Goal: Task Accomplishment & Management: Use online tool/utility

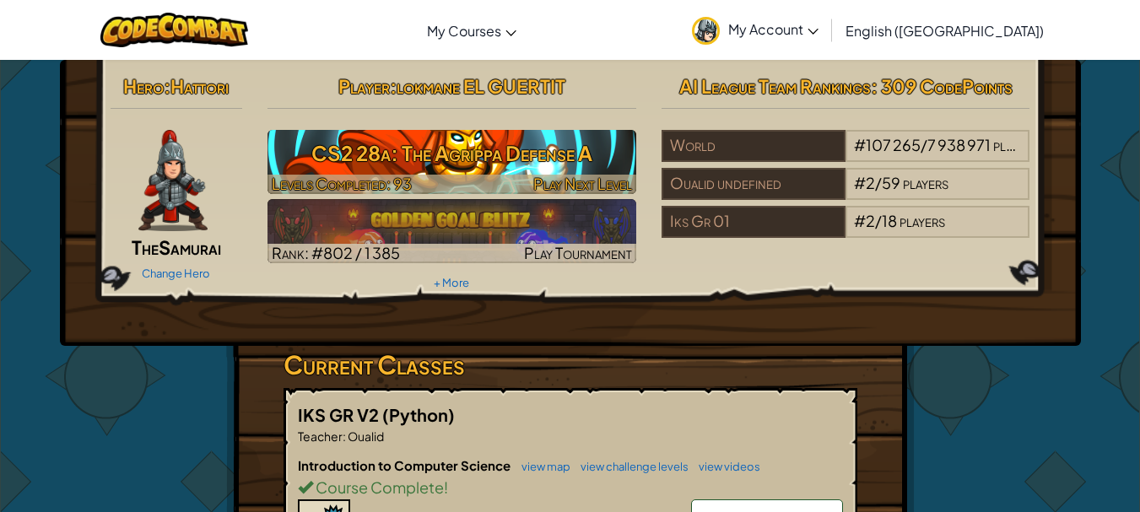
click at [370, 172] on h3 "CS2 28a: The Agrippa Defense A" at bounding box center [451, 153] width 369 height 38
select select "en-[GEOGRAPHIC_DATA]"
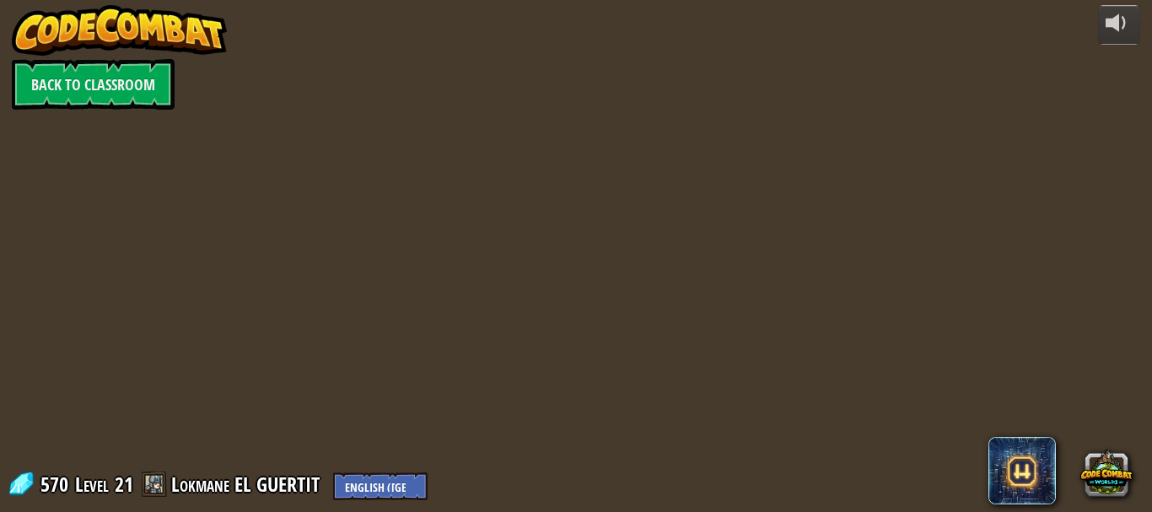
select select "en-[GEOGRAPHIC_DATA]"
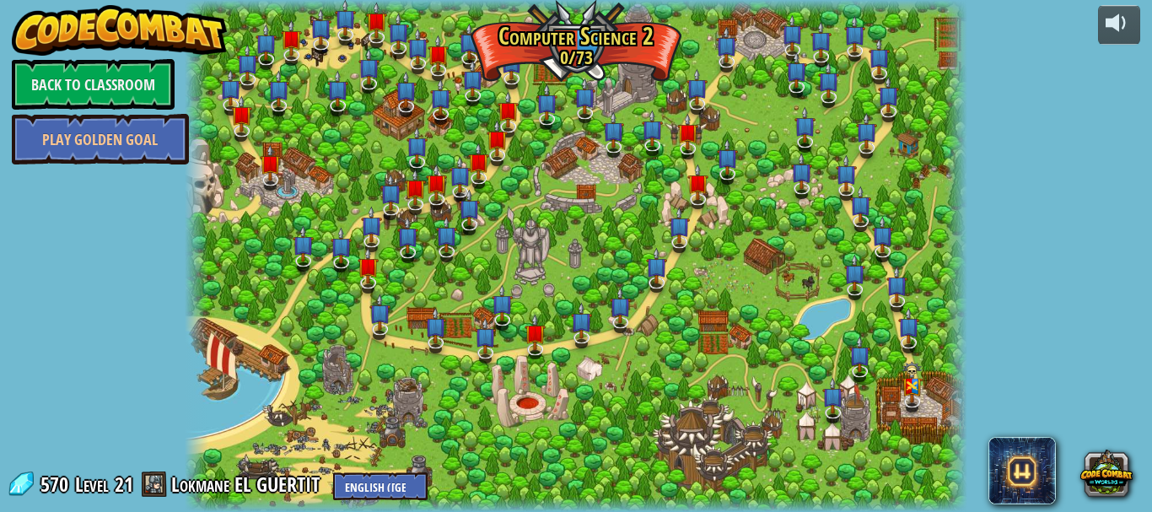
select select "en-[GEOGRAPHIC_DATA]"
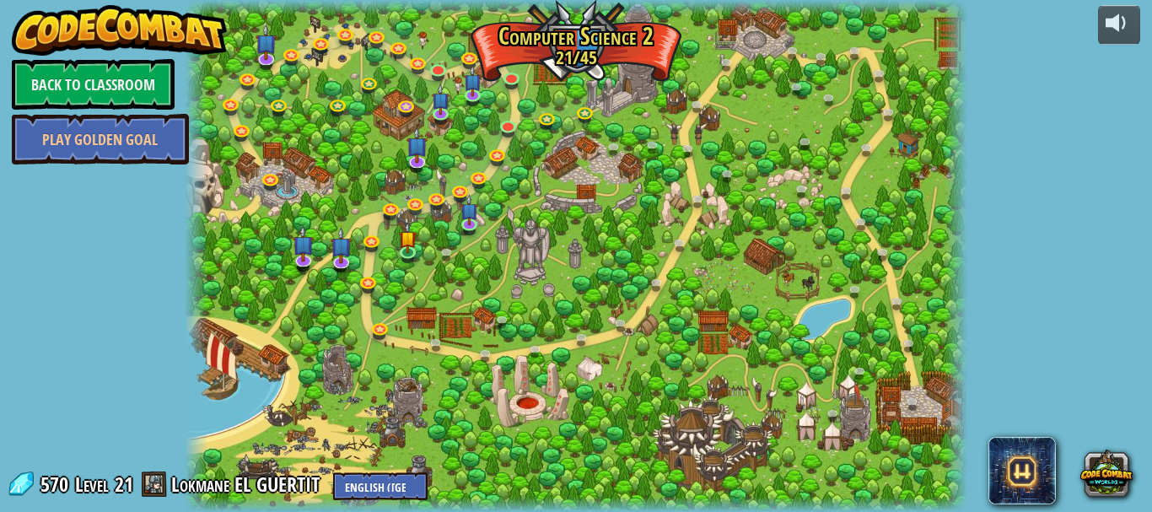
select select "en-[GEOGRAPHIC_DATA]"
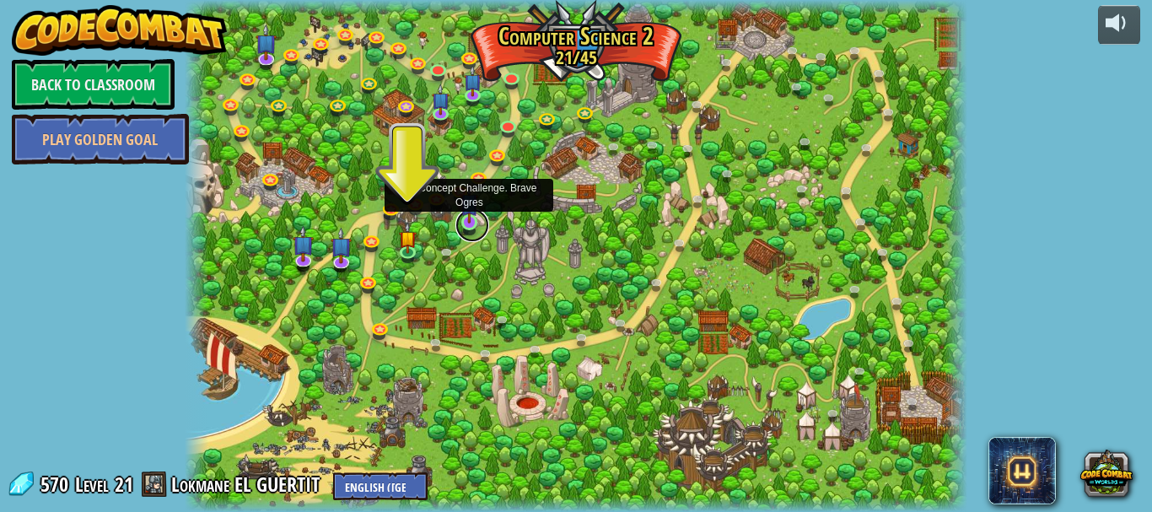
click at [469, 224] on link at bounding box center [472, 225] width 34 height 34
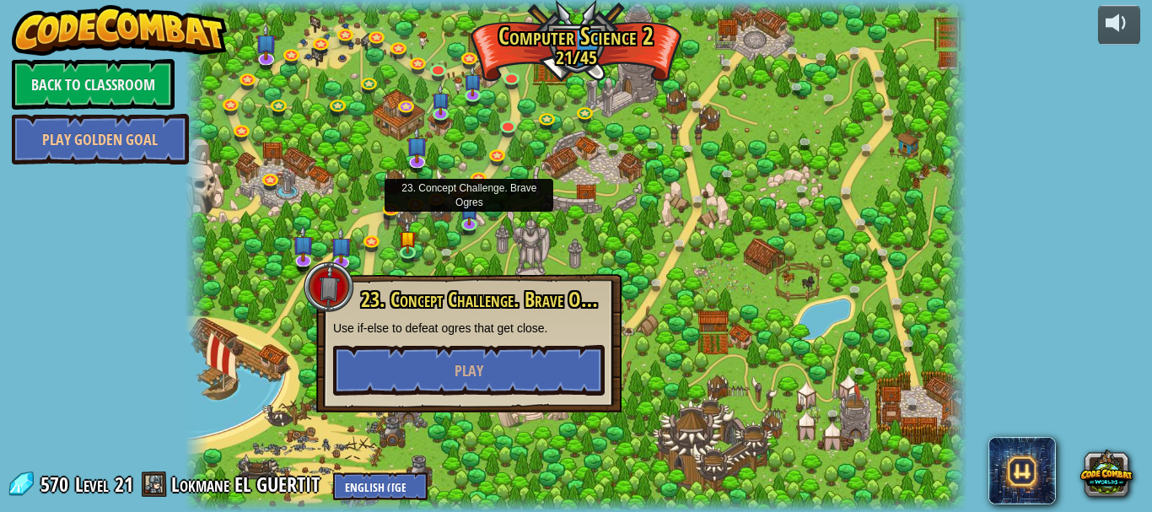
click at [416, 398] on div "23. Concept Challenge. Brave Ogres Use if-else to defeat ogres that get close. …" at bounding box center [468, 343] width 305 height 138
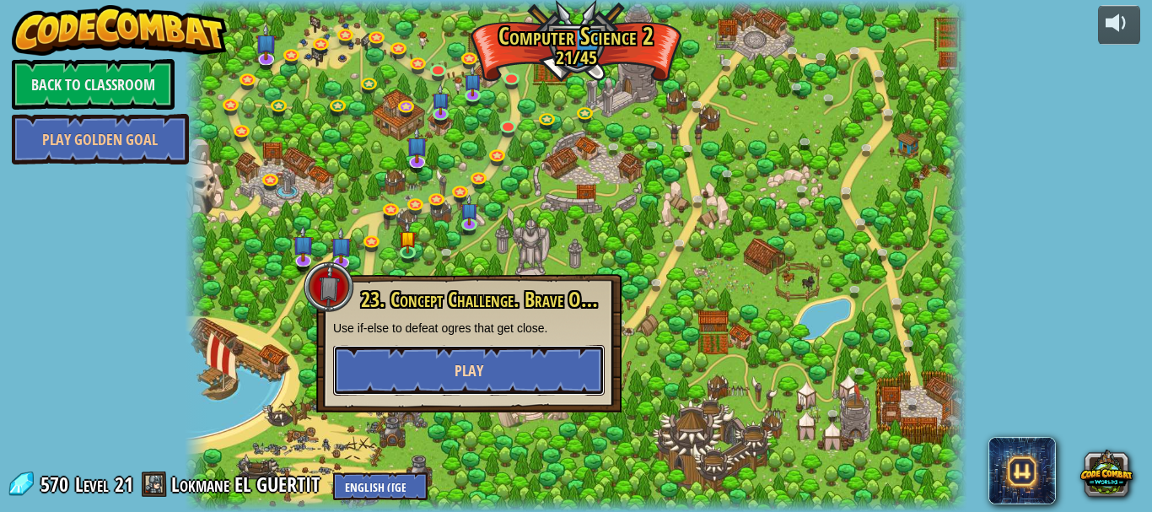
click at [409, 372] on button "Play" at bounding box center [469, 370] width 272 height 51
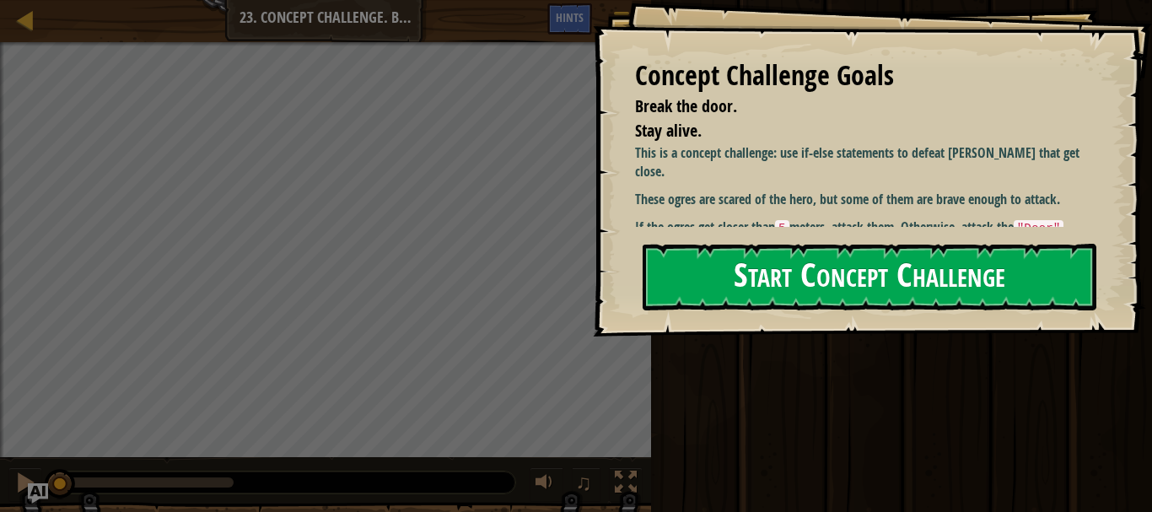
click at [760, 305] on button "Start Concept Challenge" at bounding box center [870, 277] width 454 height 67
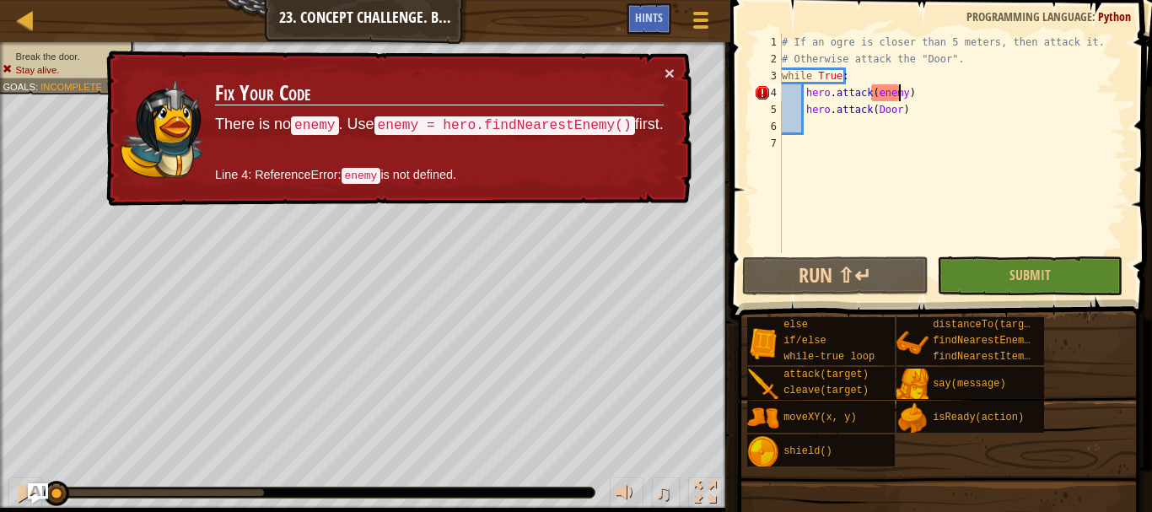
click at [899, 96] on div "# If an ogre is closer than 5 meters, then attack it. # Otherwise attack the "D…" at bounding box center [953, 160] width 348 height 253
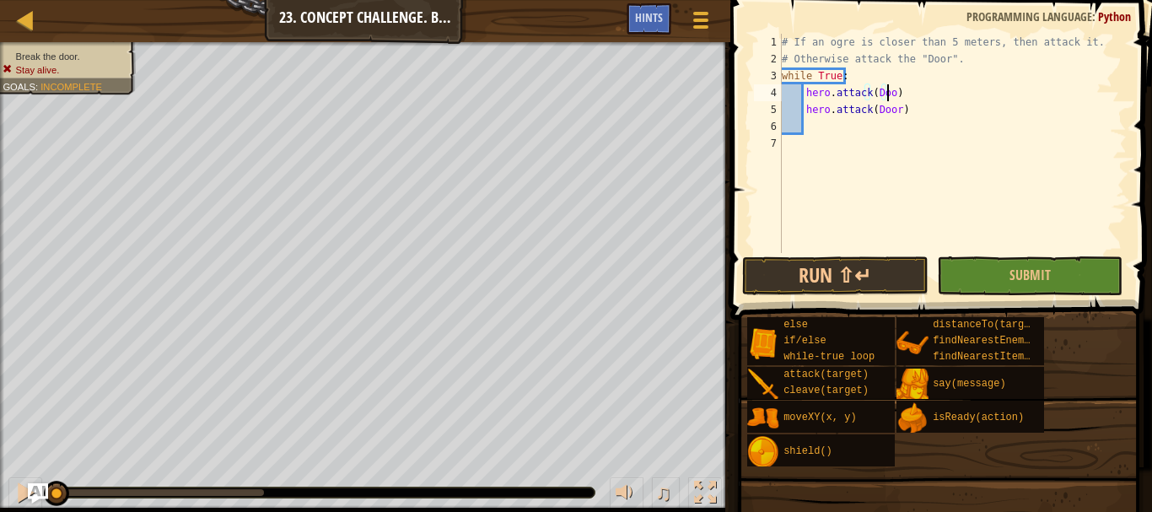
scroll to position [8, 8]
type textarea "hero.attack(Door)"
click at [983, 281] on button "Submit" at bounding box center [1030, 275] width 186 height 39
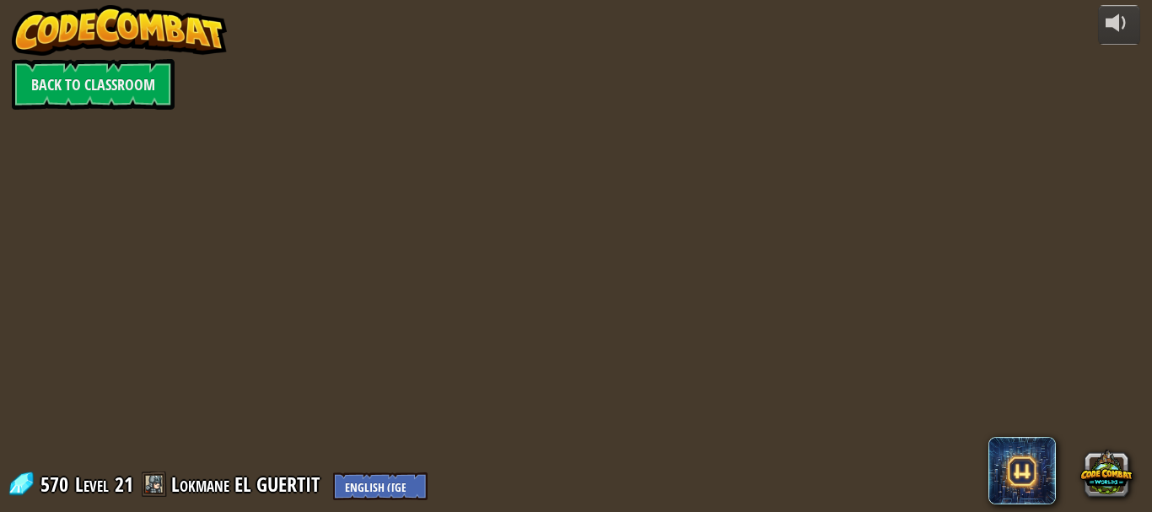
select select "en-[GEOGRAPHIC_DATA]"
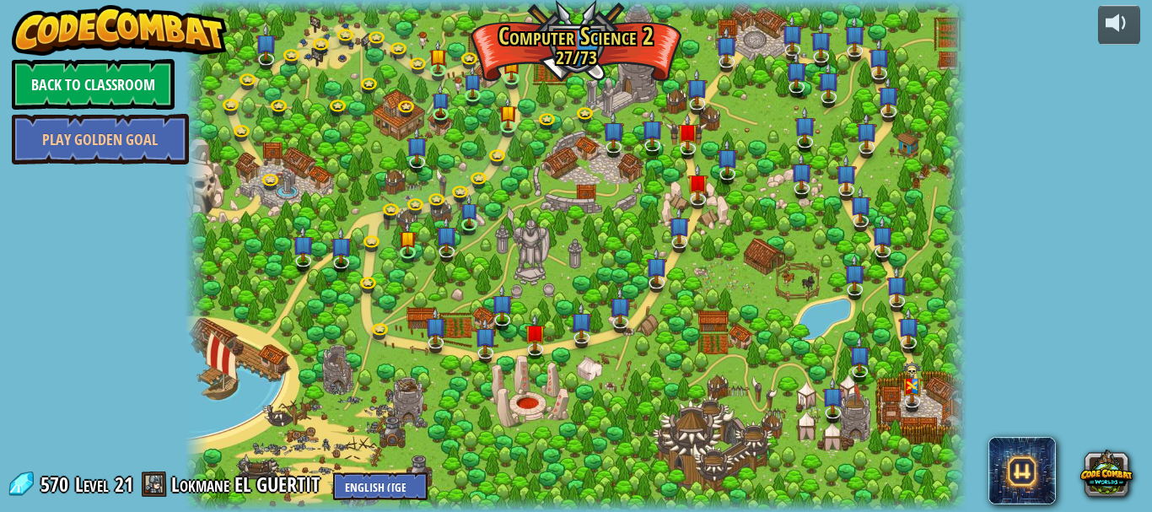
select select "en-[GEOGRAPHIC_DATA]"
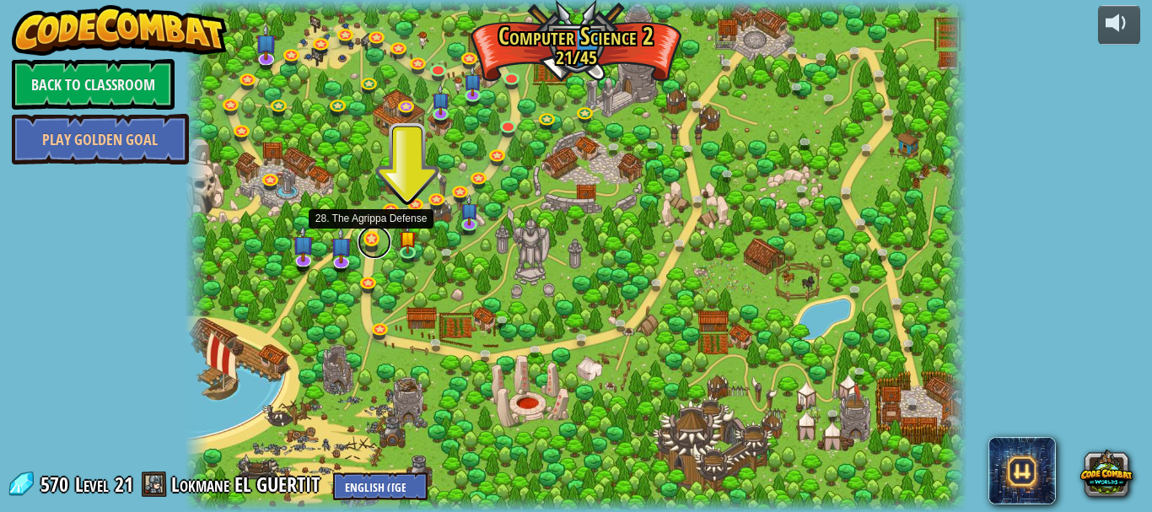
click at [372, 237] on link at bounding box center [375, 242] width 34 height 34
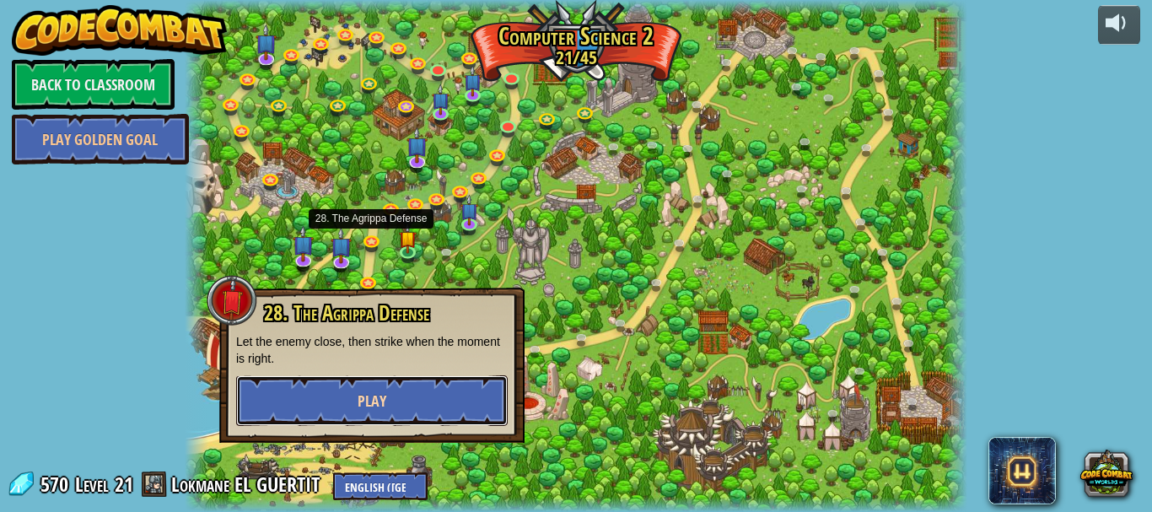
click at [346, 408] on button "Play" at bounding box center [372, 400] width 272 height 51
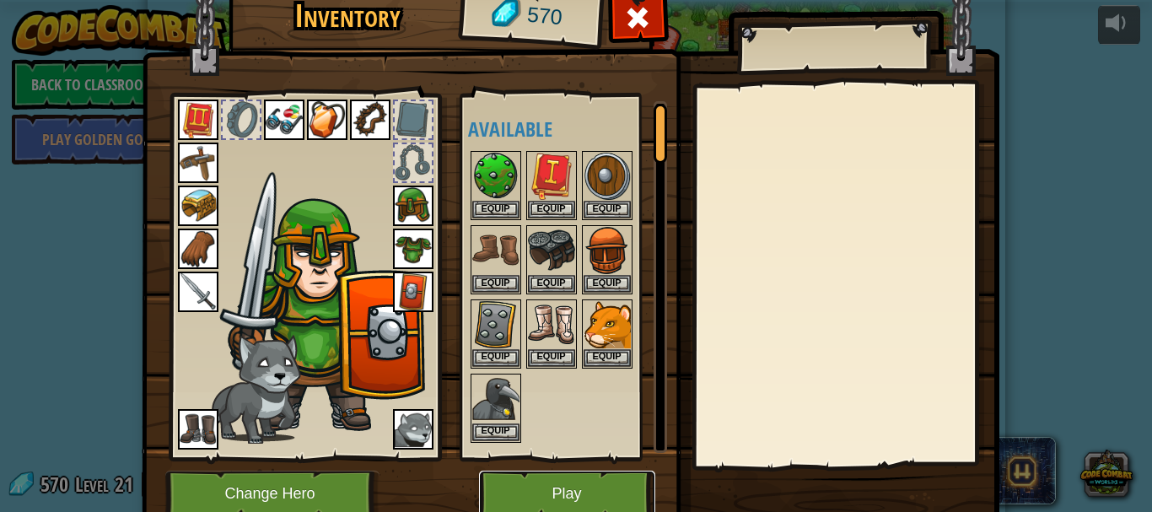
click at [526, 480] on button "Play" at bounding box center [567, 494] width 176 height 46
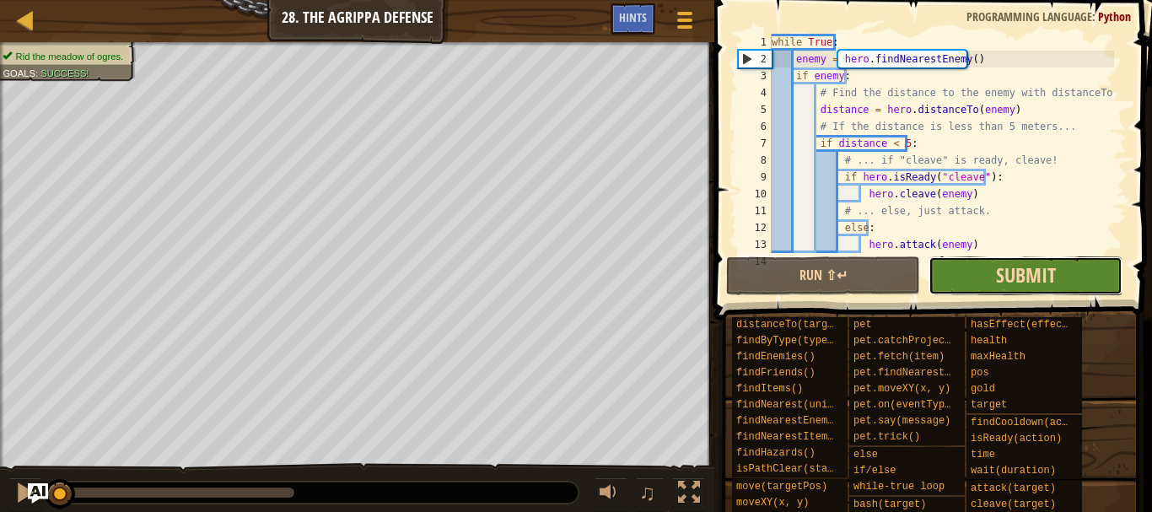
click at [1004, 287] on span "Submit" at bounding box center [1026, 274] width 60 height 27
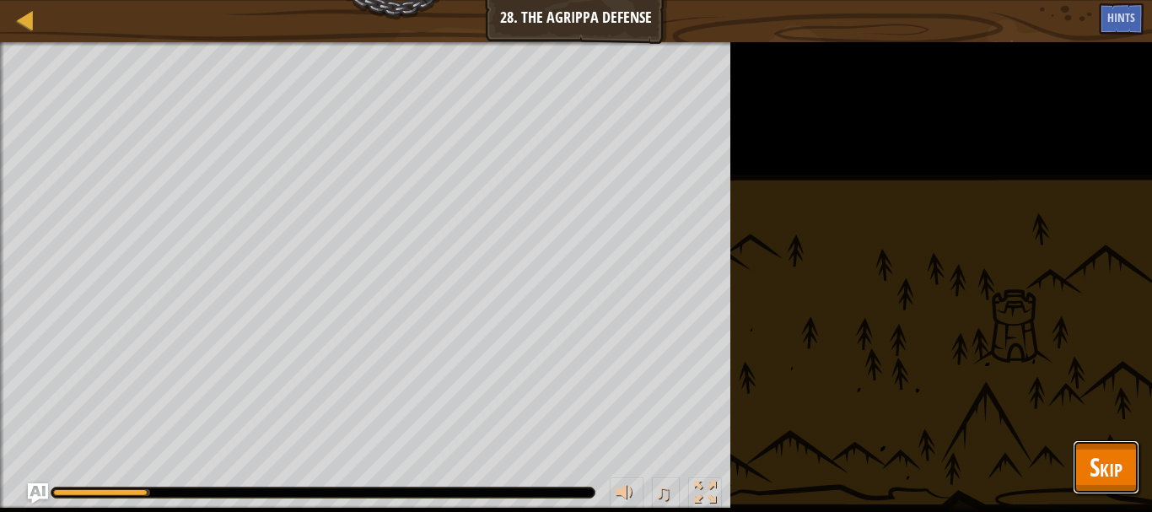
click at [1105, 451] on span "Skip" at bounding box center [1106, 467] width 33 height 35
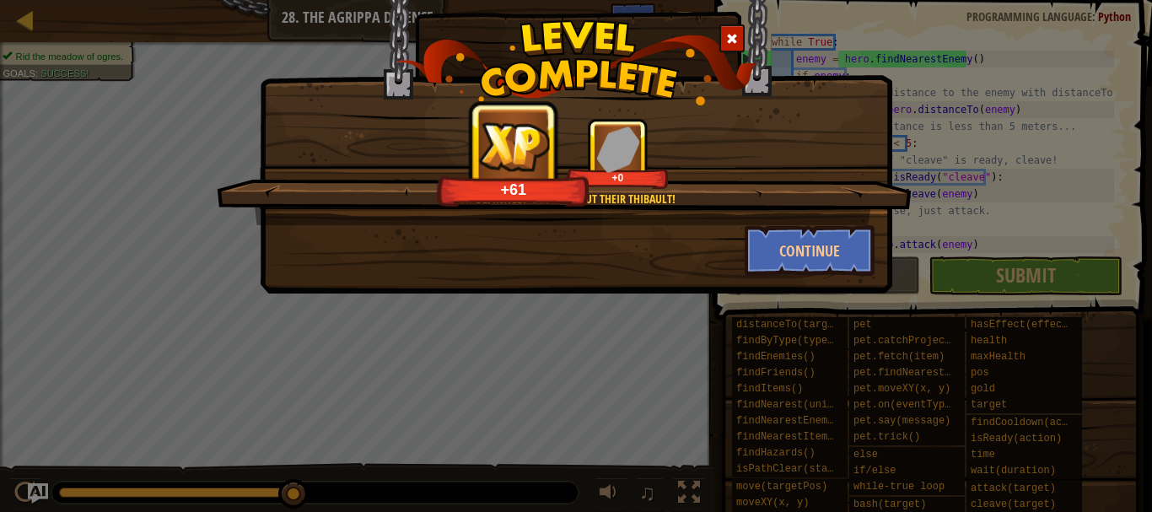
click at [729, 40] on span at bounding box center [732, 39] width 12 height 12
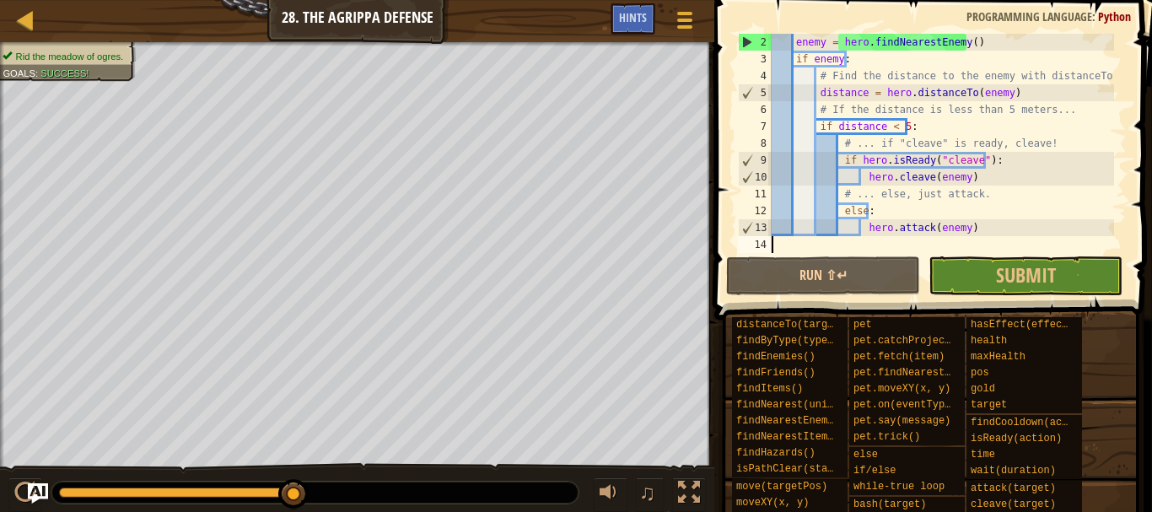
scroll to position [17, 0]
click at [966, 228] on div "enemy = hero . findNearestEnemy ( ) if enemy : # Find the distance to the enemy…" at bounding box center [941, 160] width 346 height 253
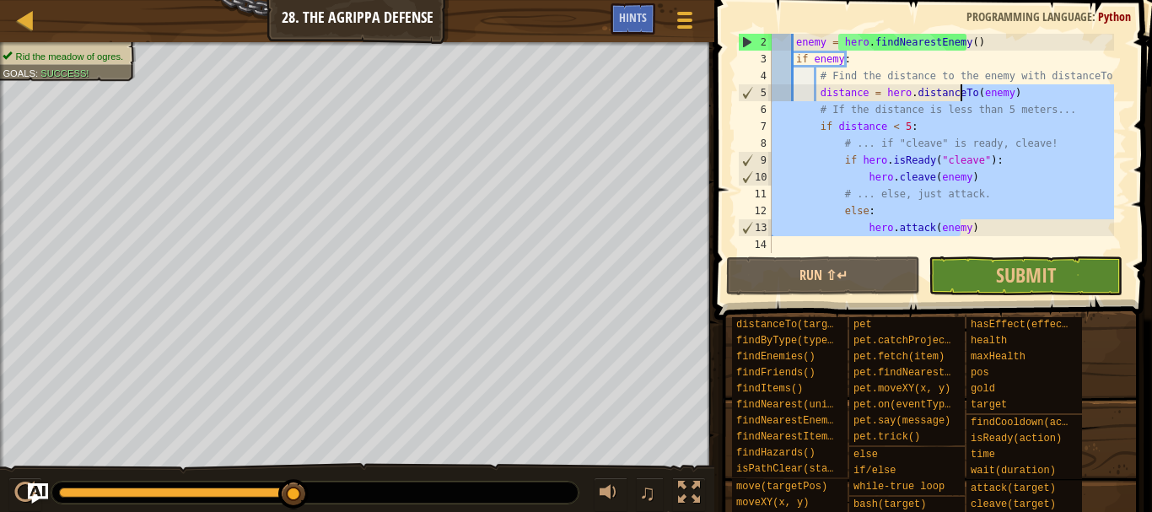
type textarea "while True: enemy = hero.findNearestEnemy()"
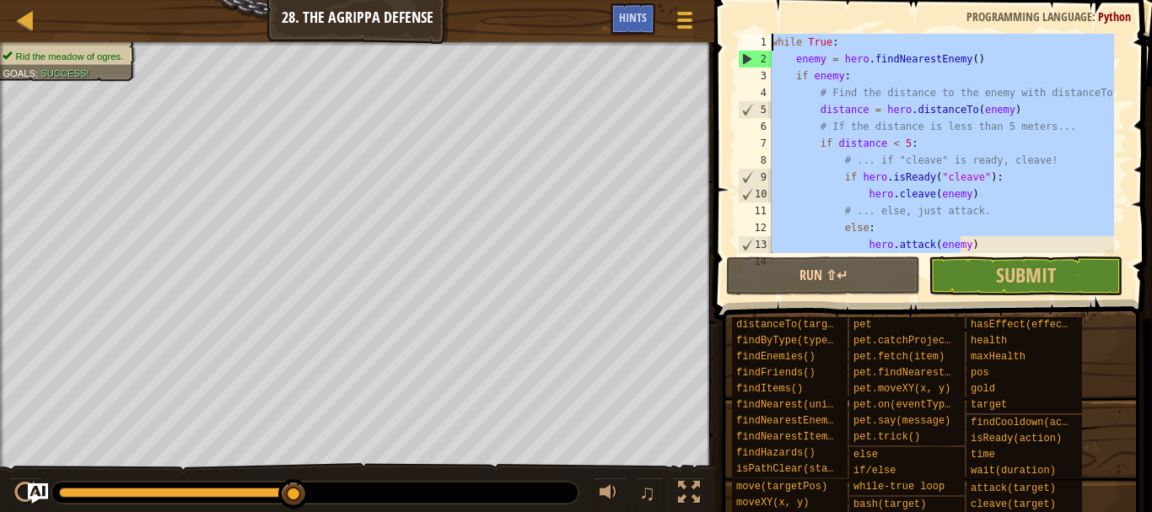
scroll to position [0, 0]
select select "en-[GEOGRAPHIC_DATA]"
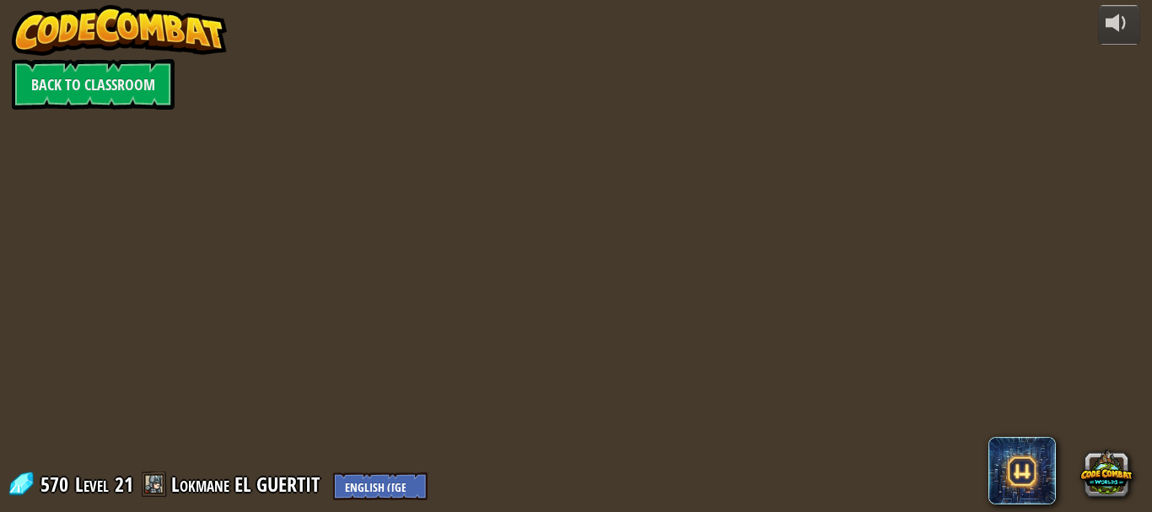
select select "en-[GEOGRAPHIC_DATA]"
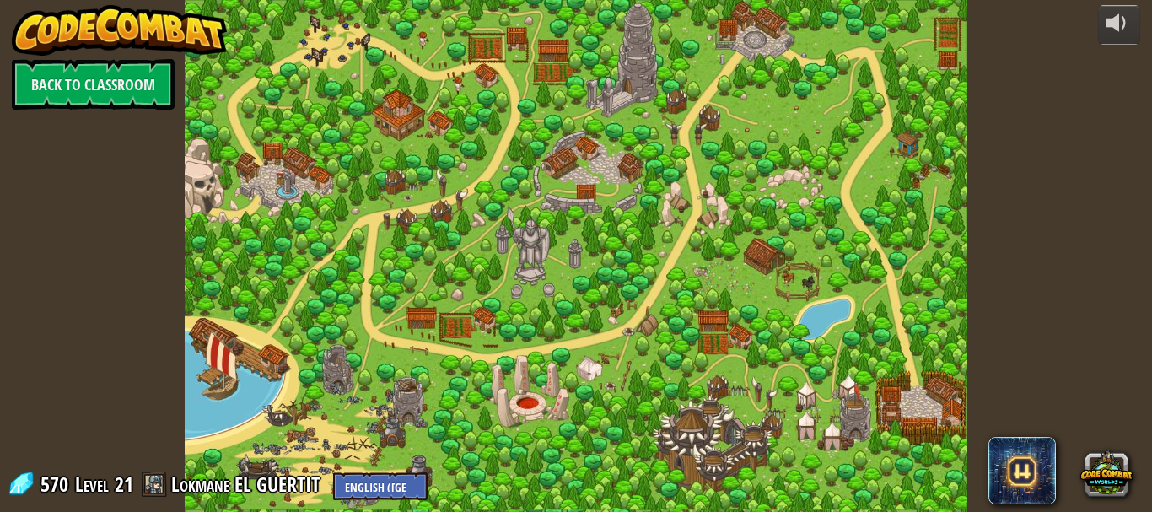
select select "en-[GEOGRAPHIC_DATA]"
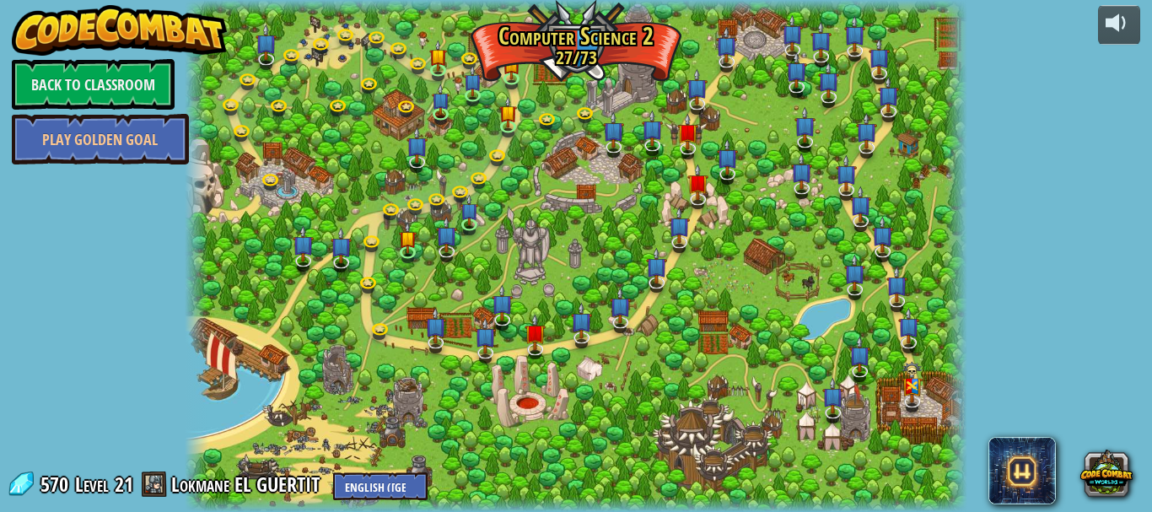
select select "en-[GEOGRAPHIC_DATA]"
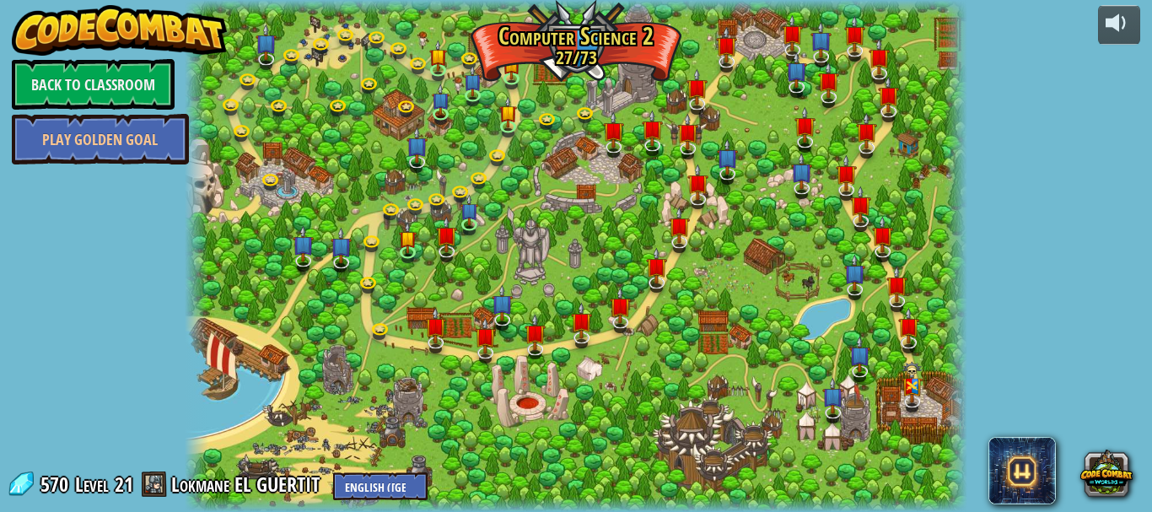
select select "en-[GEOGRAPHIC_DATA]"
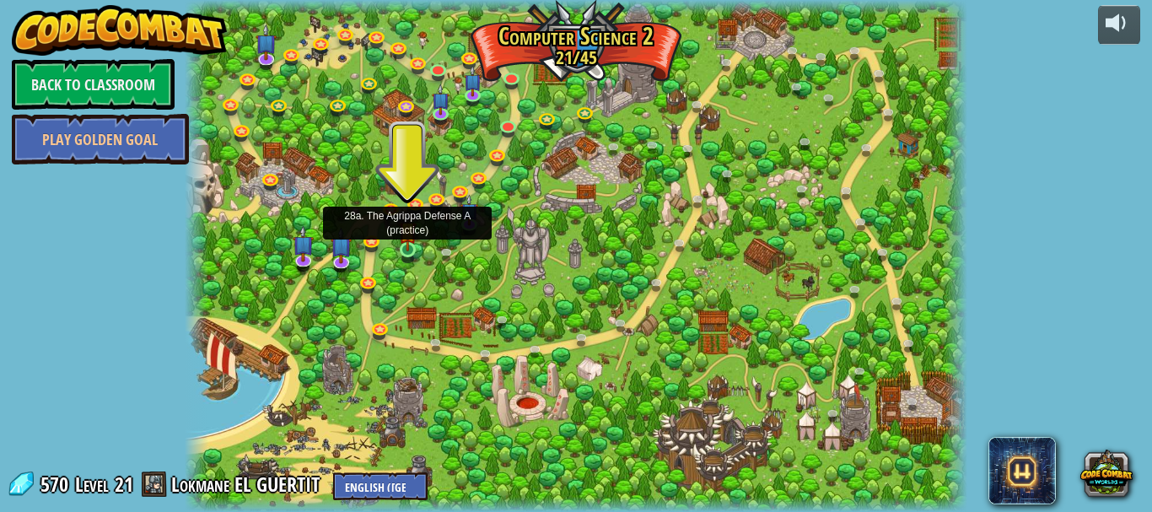
click at [406, 239] on img at bounding box center [408, 230] width 18 height 41
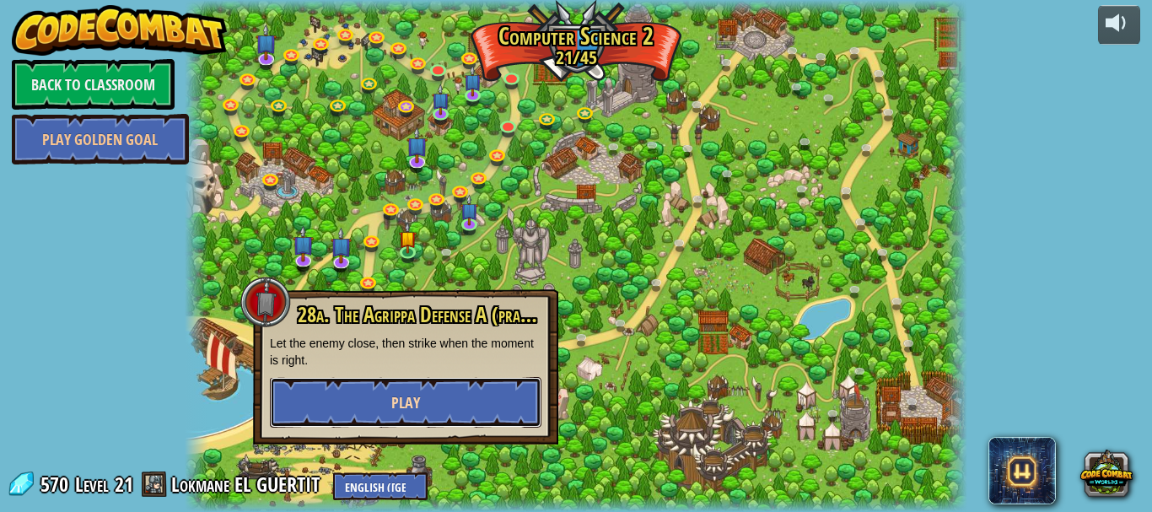
click at [392, 389] on button "Play" at bounding box center [406, 402] width 272 height 51
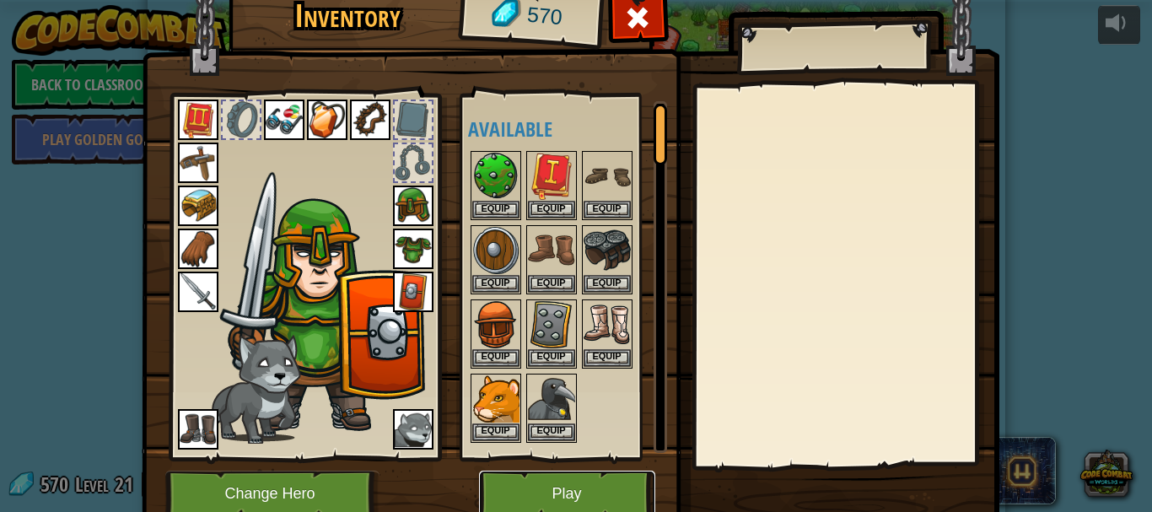
click at [554, 493] on button "Play" at bounding box center [567, 494] width 176 height 46
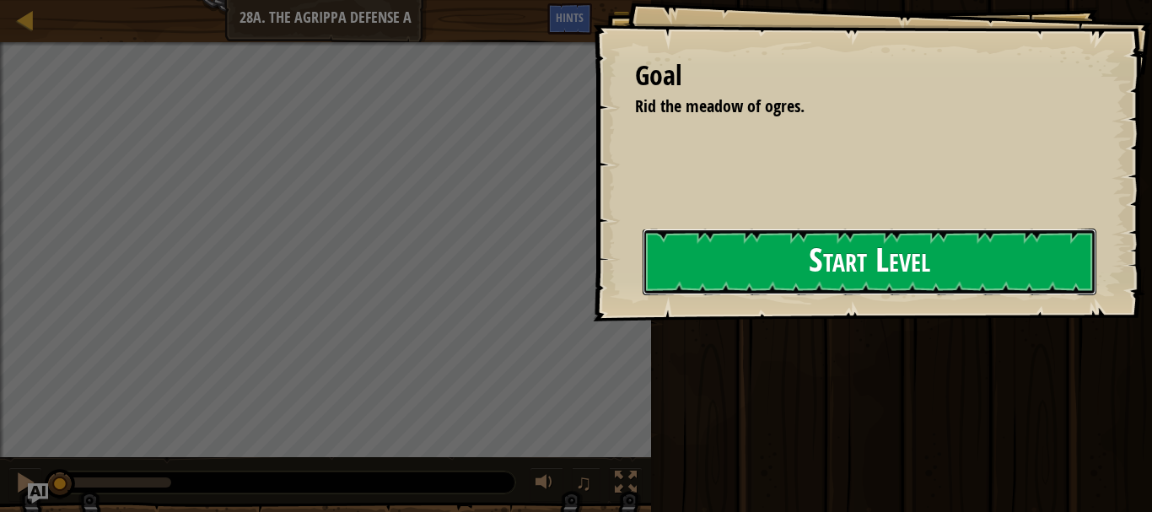
click at [643, 279] on button "Start Level" at bounding box center [870, 262] width 454 height 67
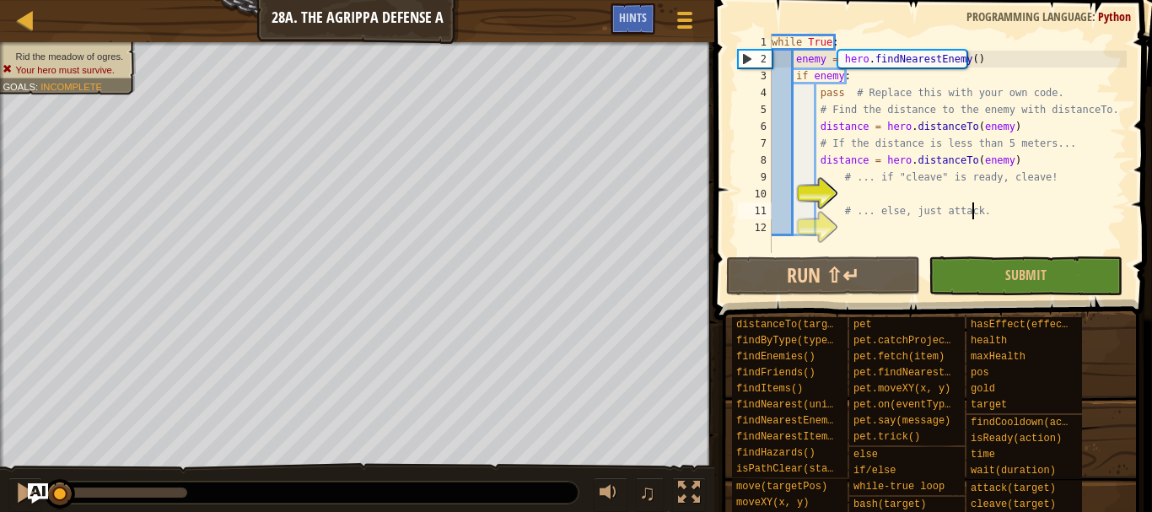
click at [971, 211] on div "while True : enemy = hero . findNearestEnemy ( ) if enemy : pass # Replace this…" at bounding box center [947, 160] width 358 height 253
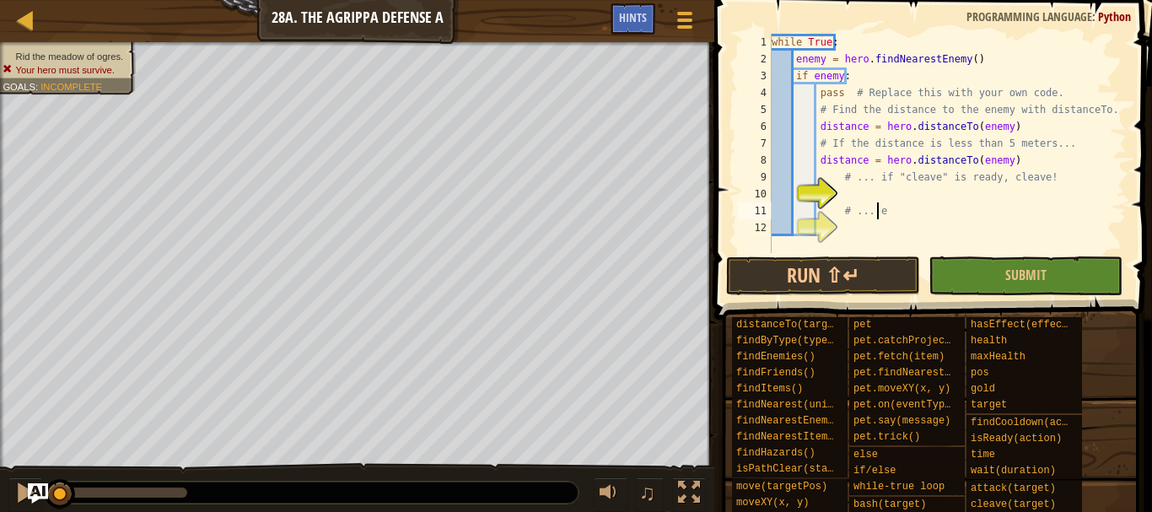
type textarea "#"
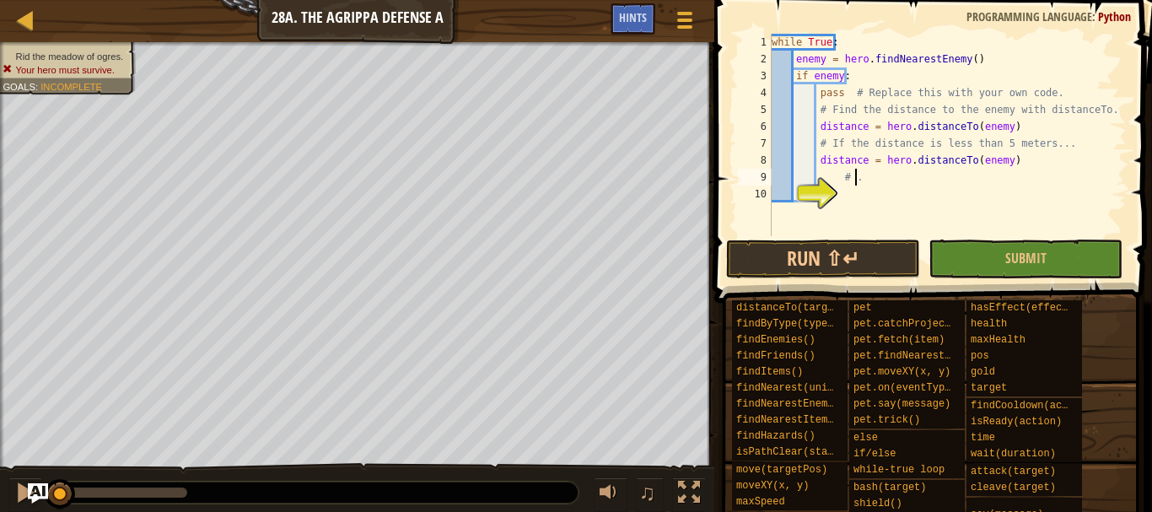
type textarea "#"
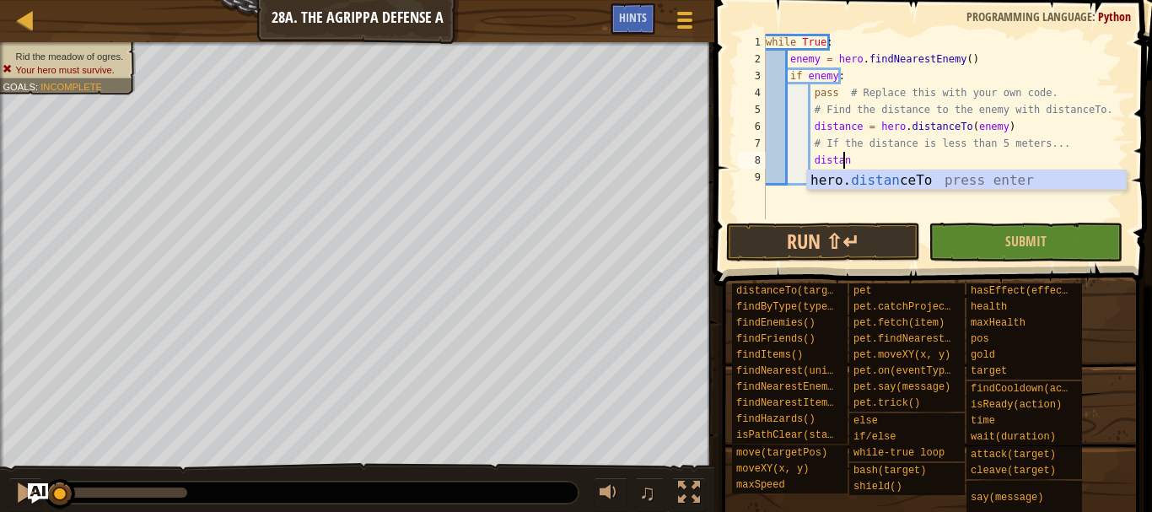
type textarea "d"
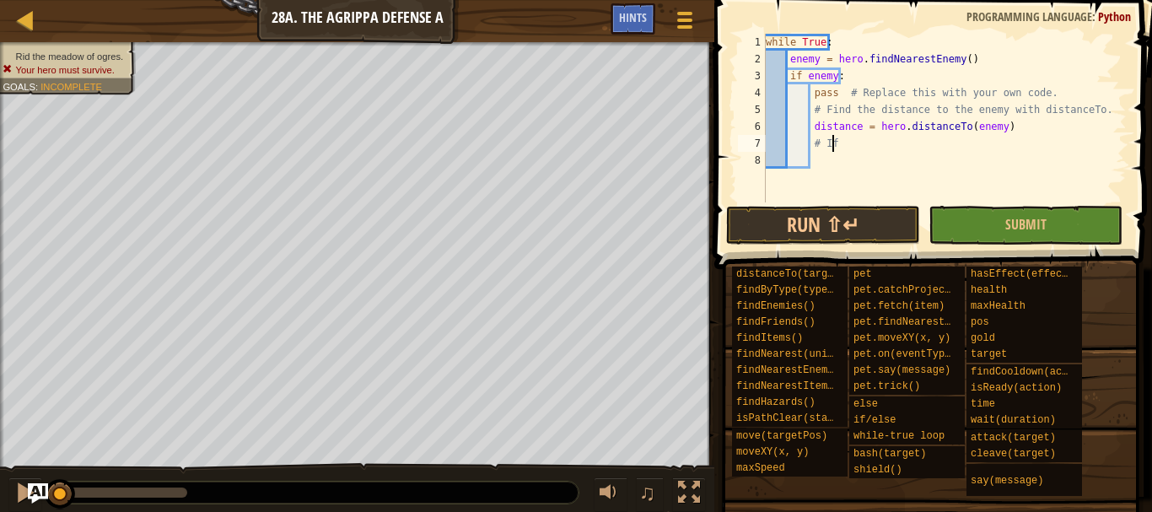
type textarea "#"
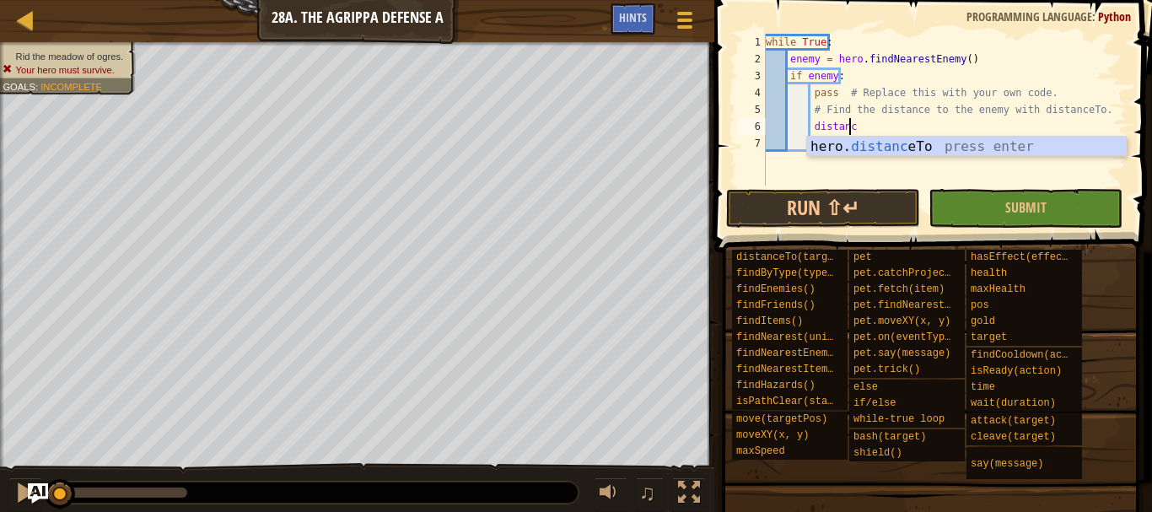
type textarea "d"
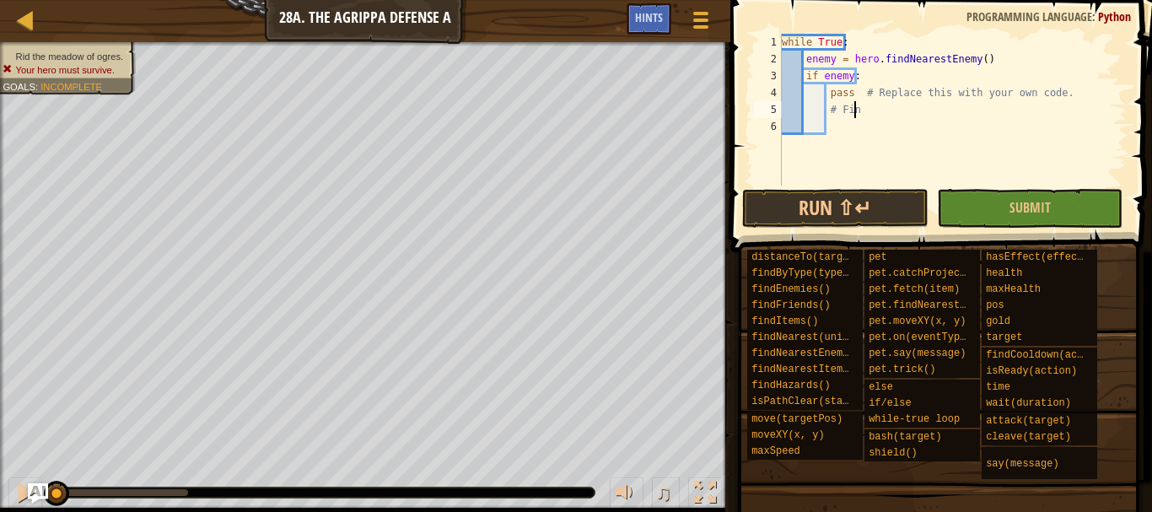
type textarea "#"
type textarea "p"
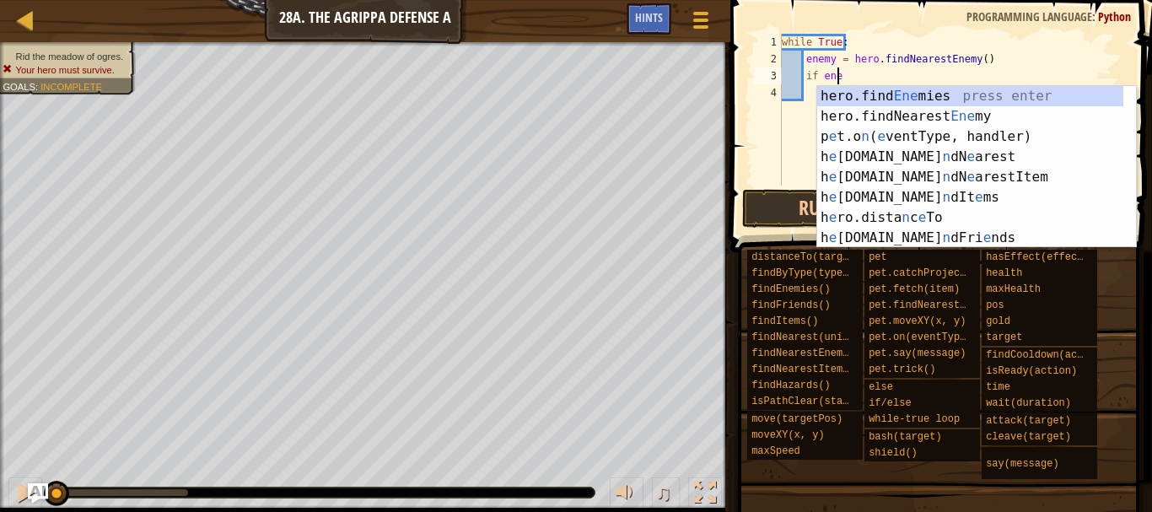
type textarea "i"
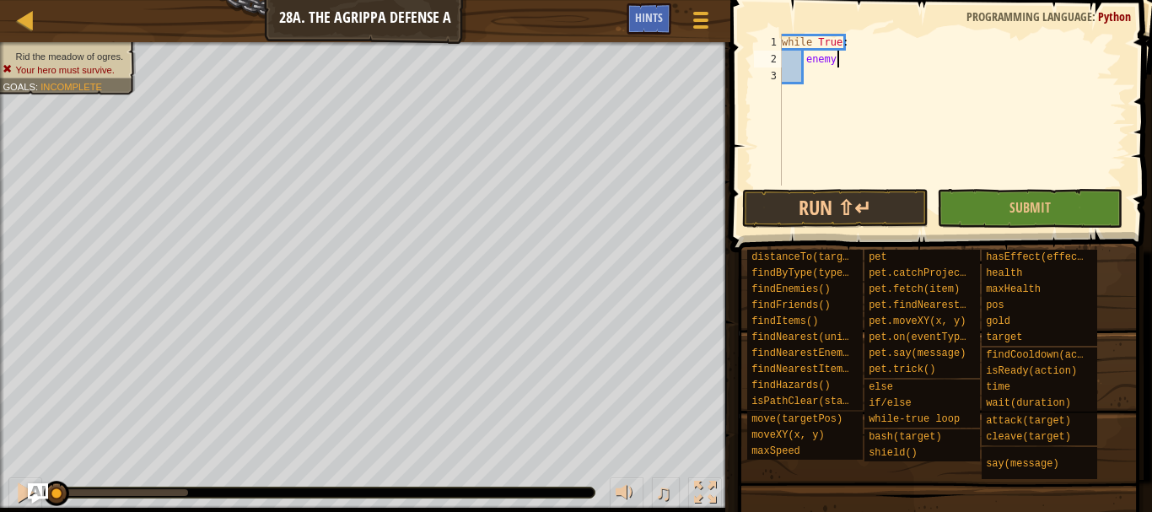
type textarea "e"
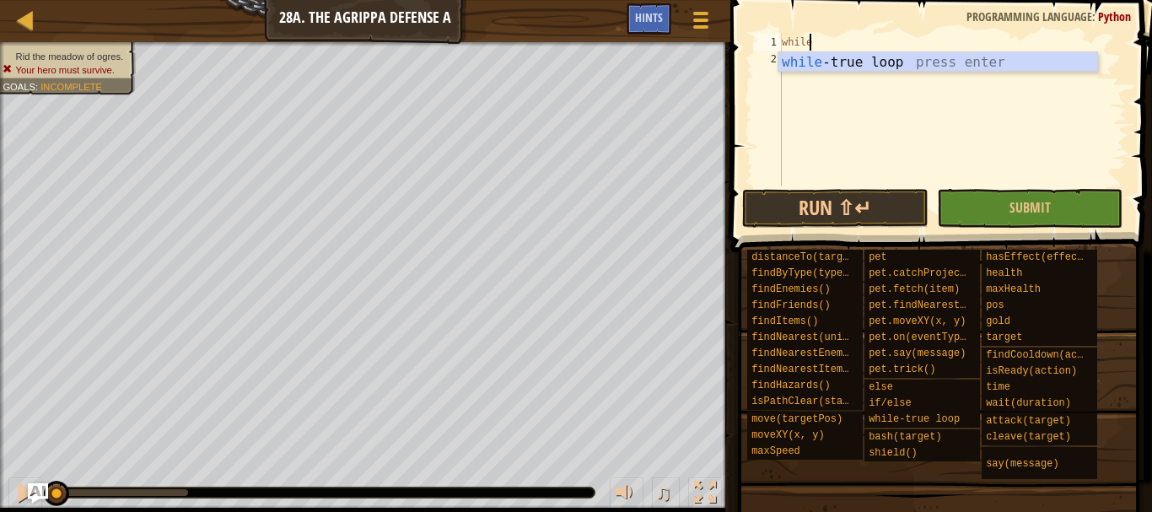
type textarea "w"
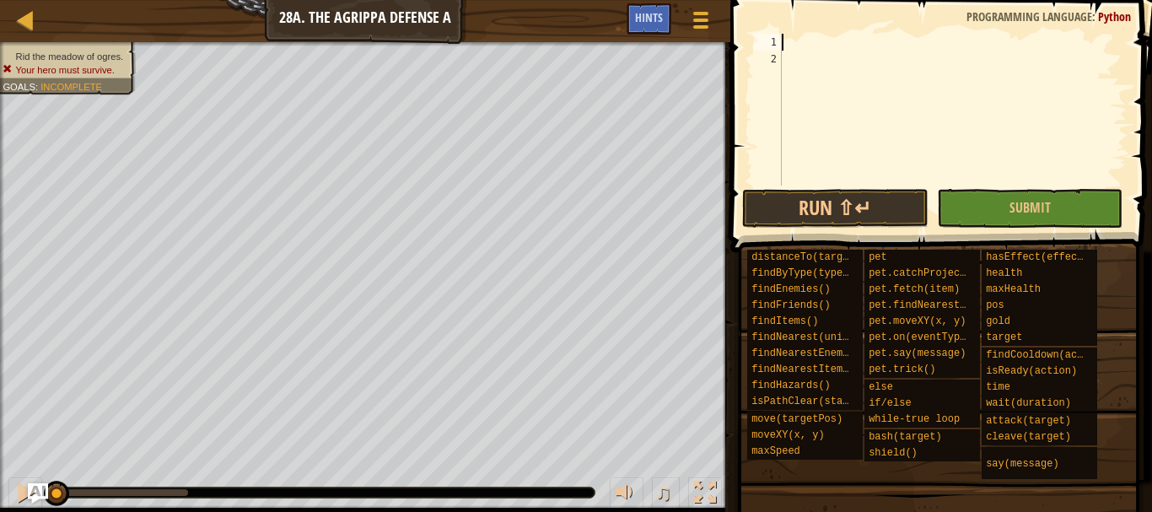
type textarea "hero.attack(enemy)"
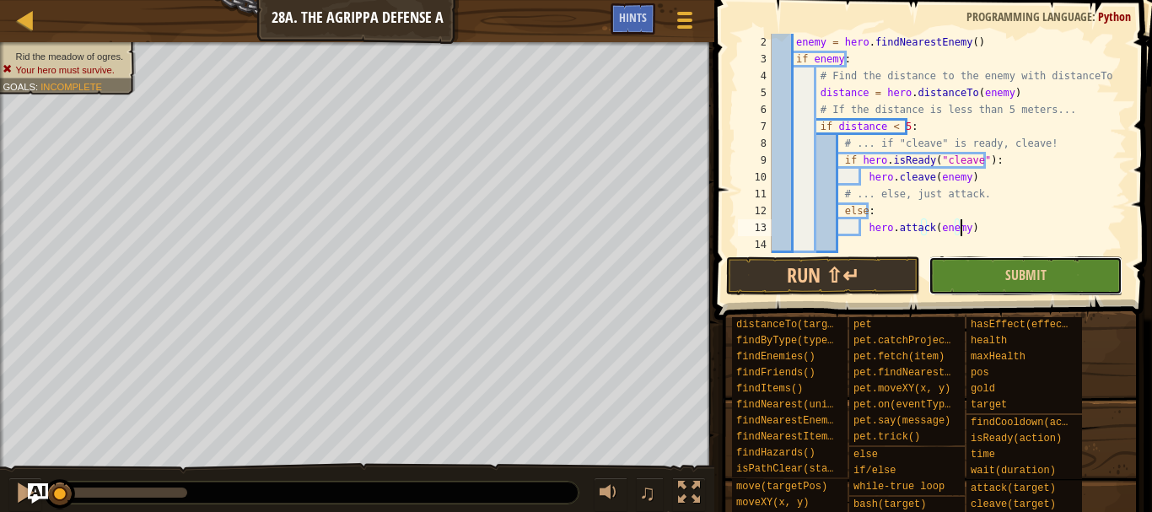
click at [983, 278] on button "Submit" at bounding box center [1026, 275] width 194 height 39
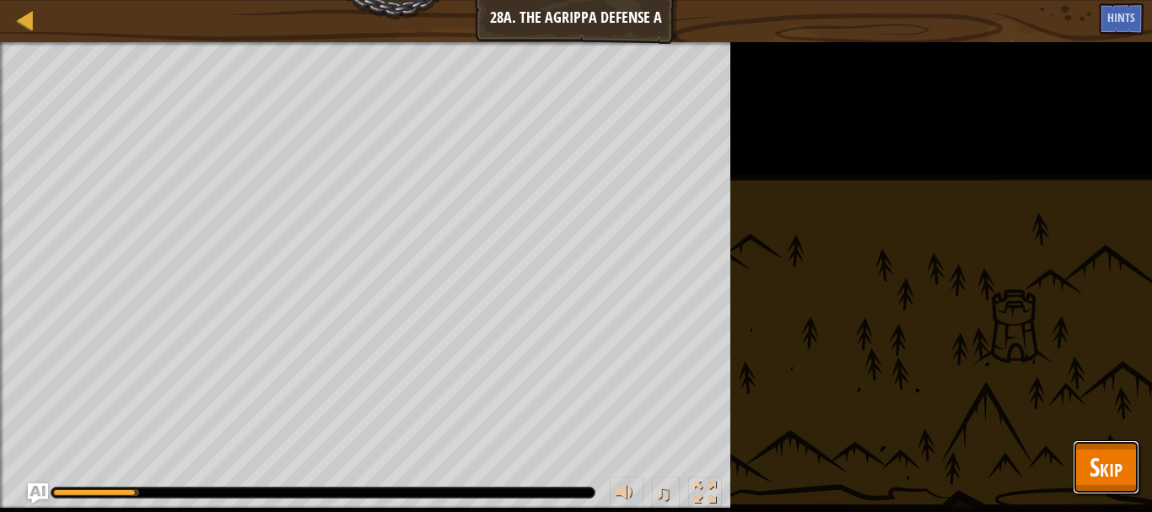
click at [1105, 479] on span "Skip" at bounding box center [1106, 467] width 33 height 35
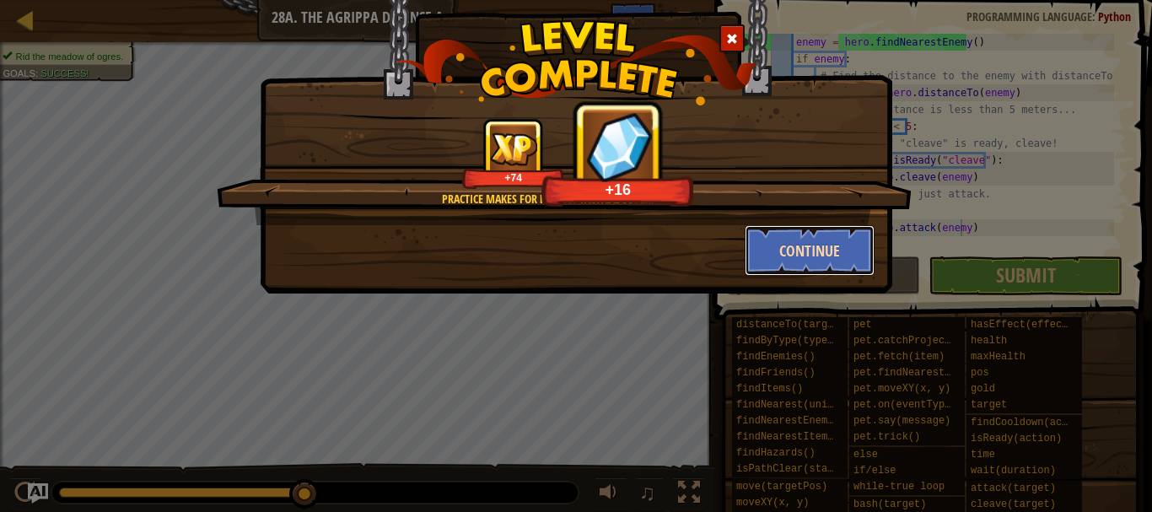
click at [824, 251] on button "Continue" at bounding box center [810, 250] width 131 height 51
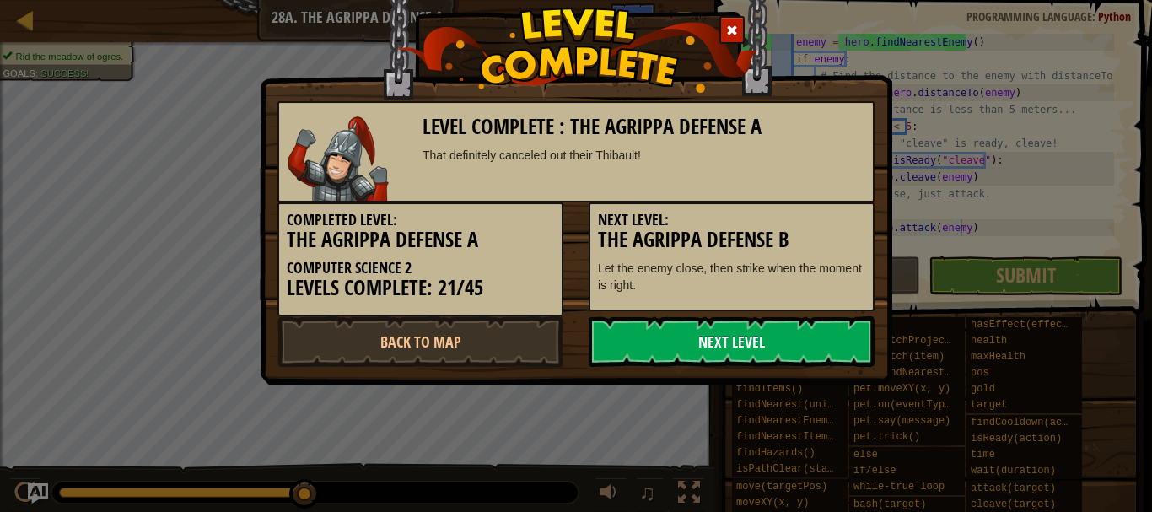
click at [729, 343] on link "Next Level" at bounding box center [732, 341] width 286 height 51
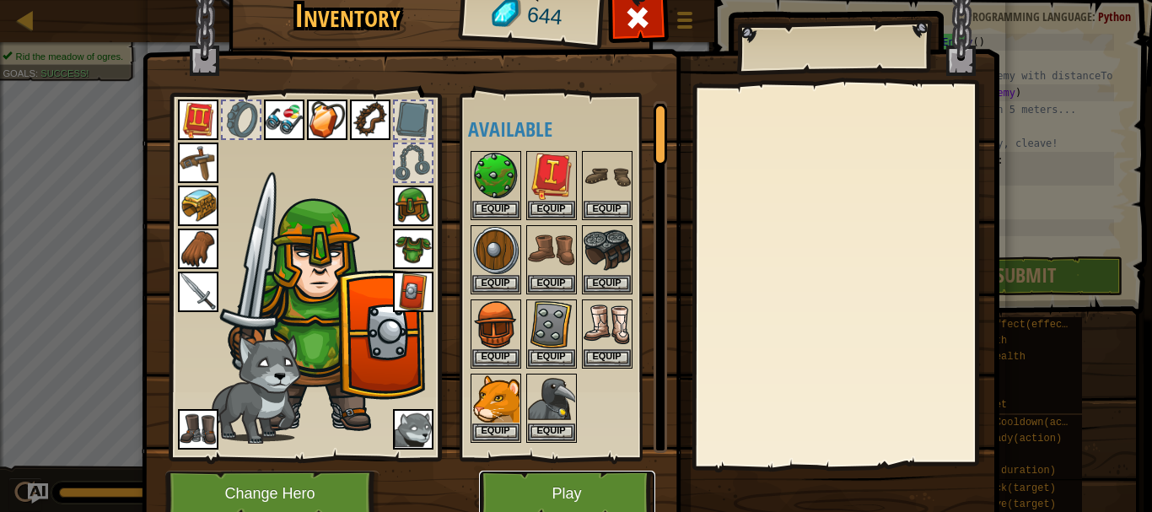
click at [516, 488] on button "Play" at bounding box center [567, 494] width 176 height 46
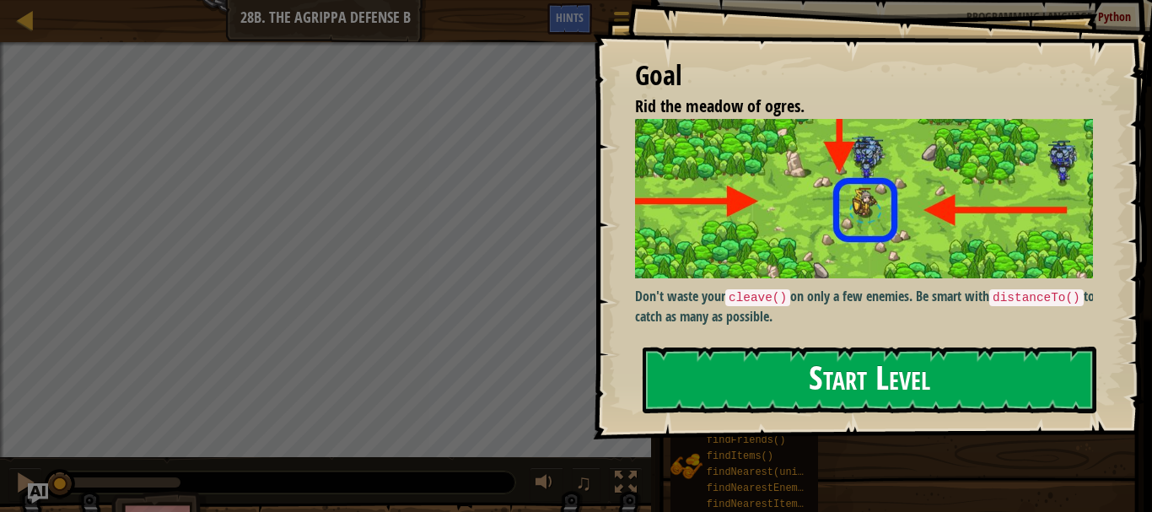
click at [741, 375] on button "Start Level" at bounding box center [870, 380] width 454 height 67
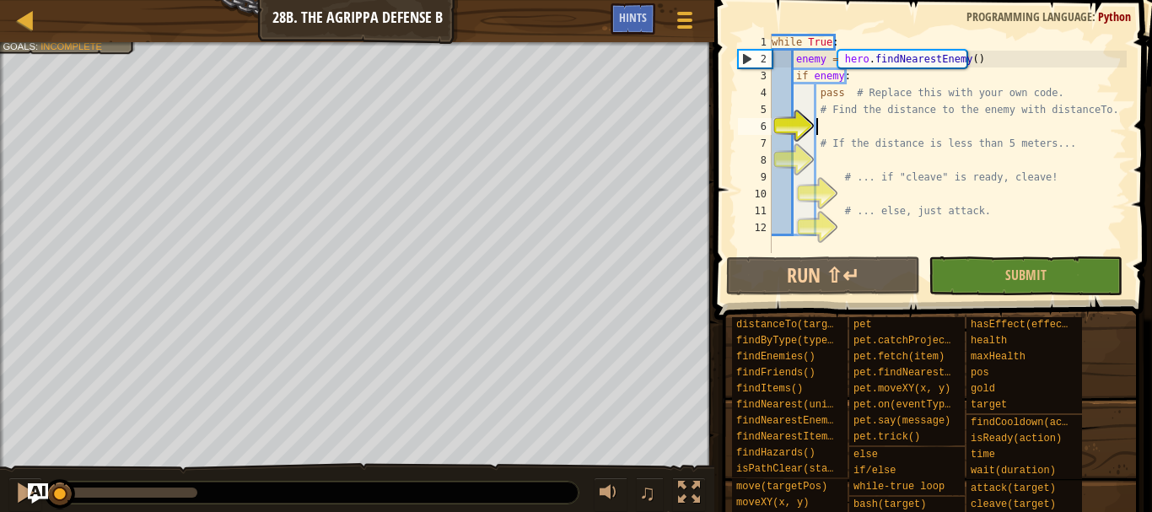
click at [979, 213] on div "while True : enemy = hero . findNearestEnemy ( ) if enemy : pass # Replace this…" at bounding box center [947, 160] width 358 height 253
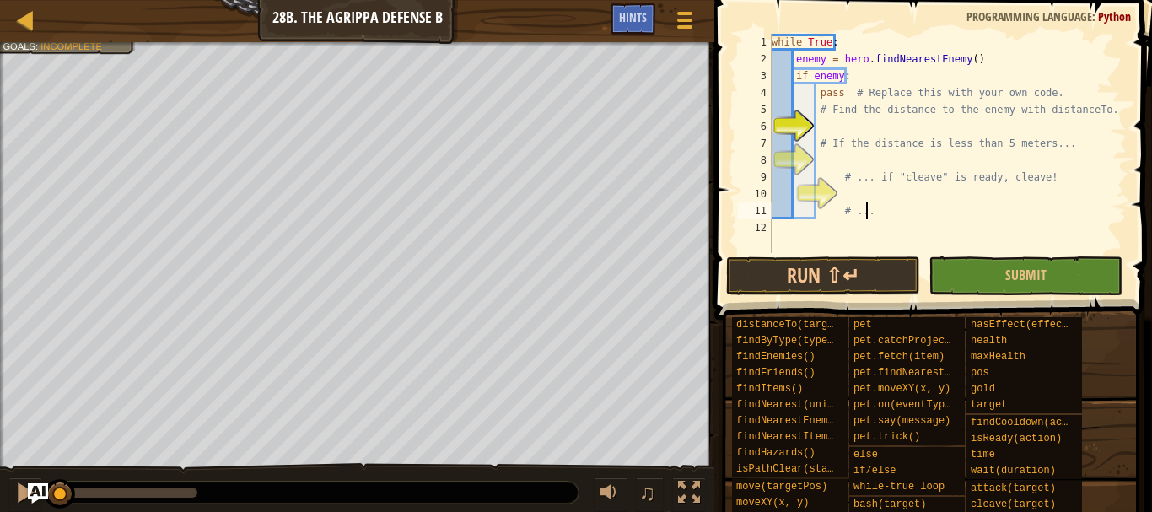
type textarea "#"
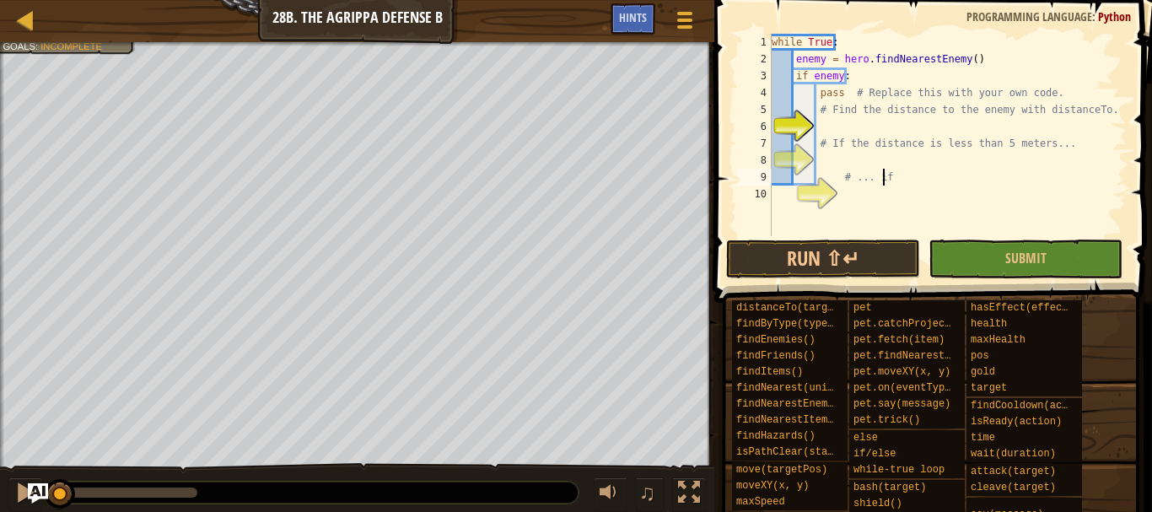
type textarea "#"
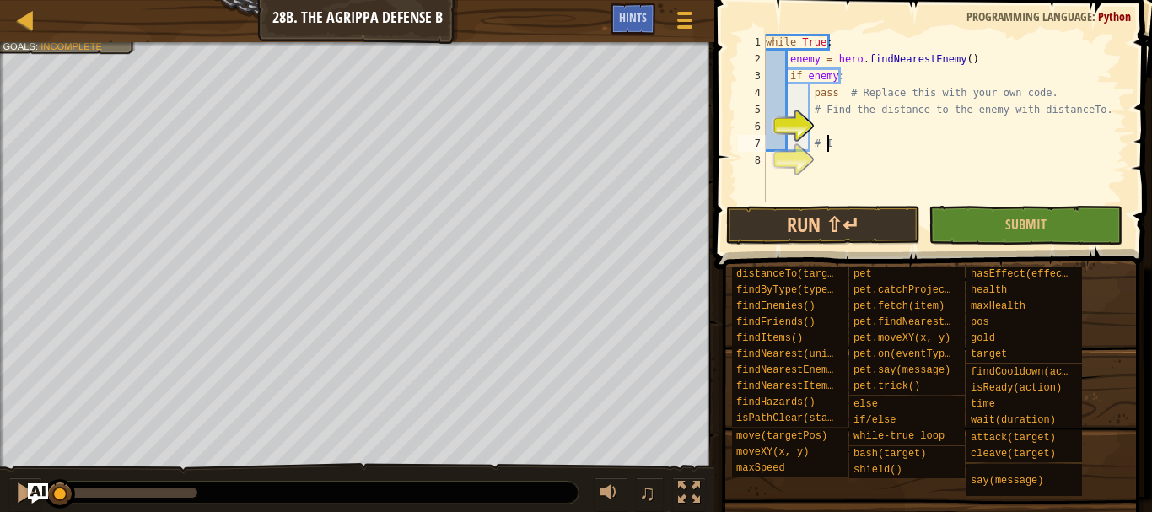
type textarea "#"
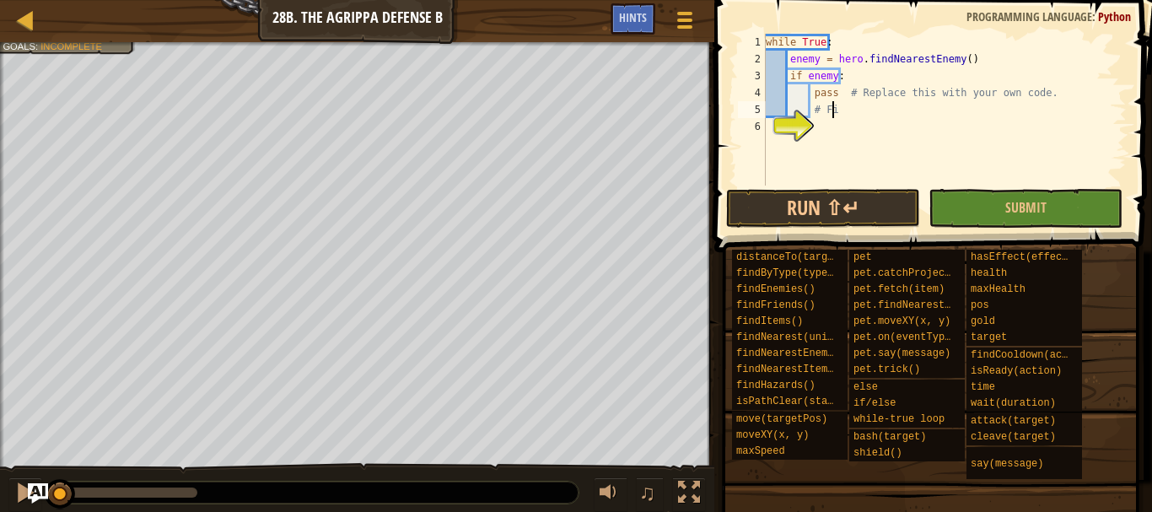
type textarea "#"
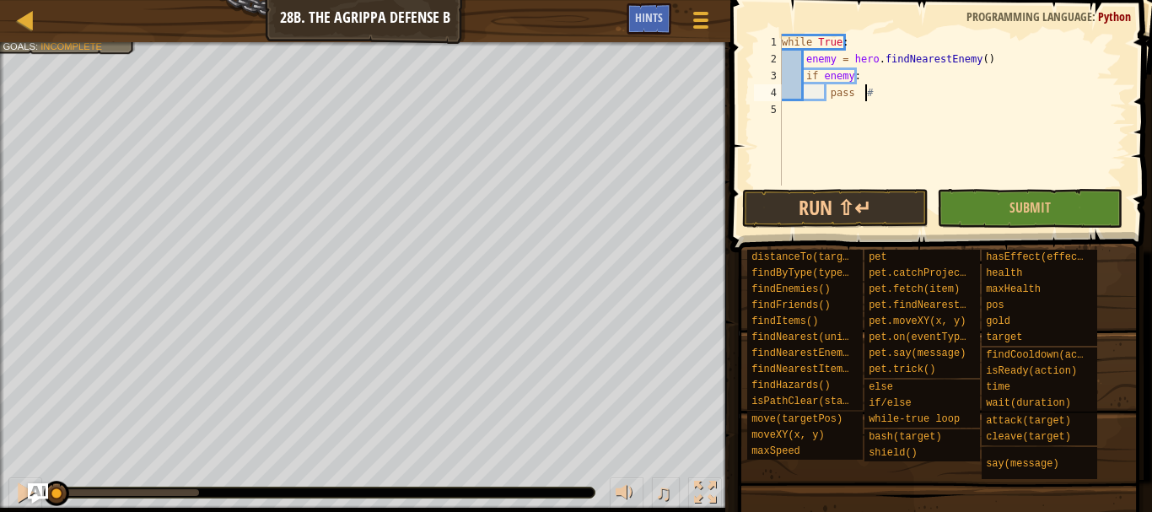
type textarea "p"
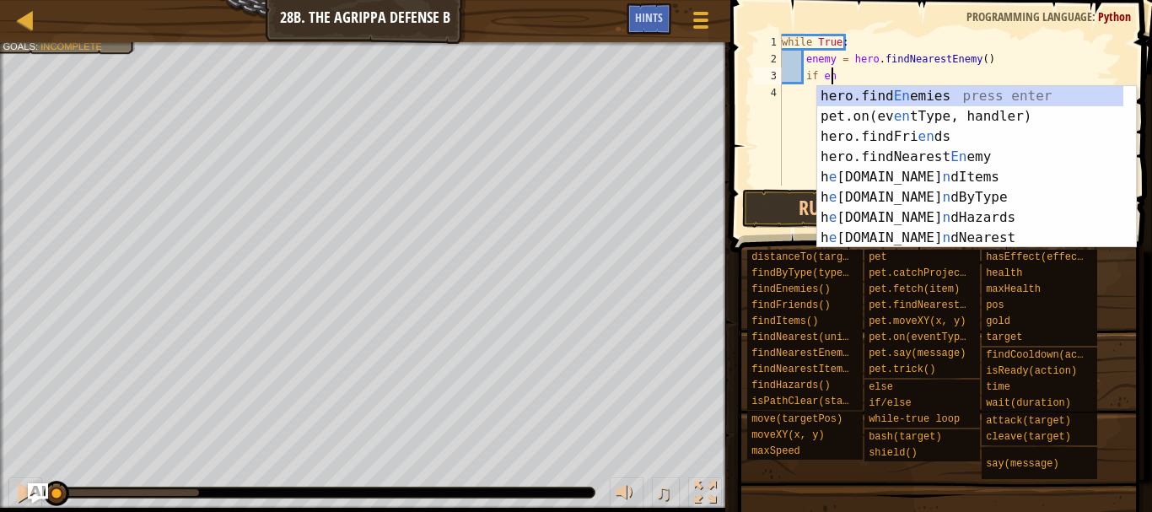
type textarea "i"
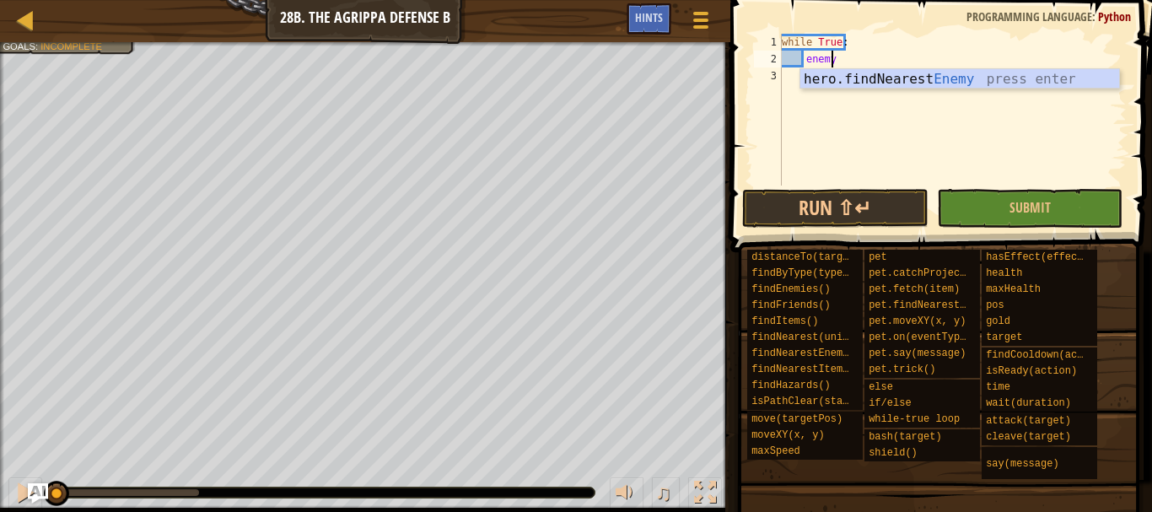
type textarea "e"
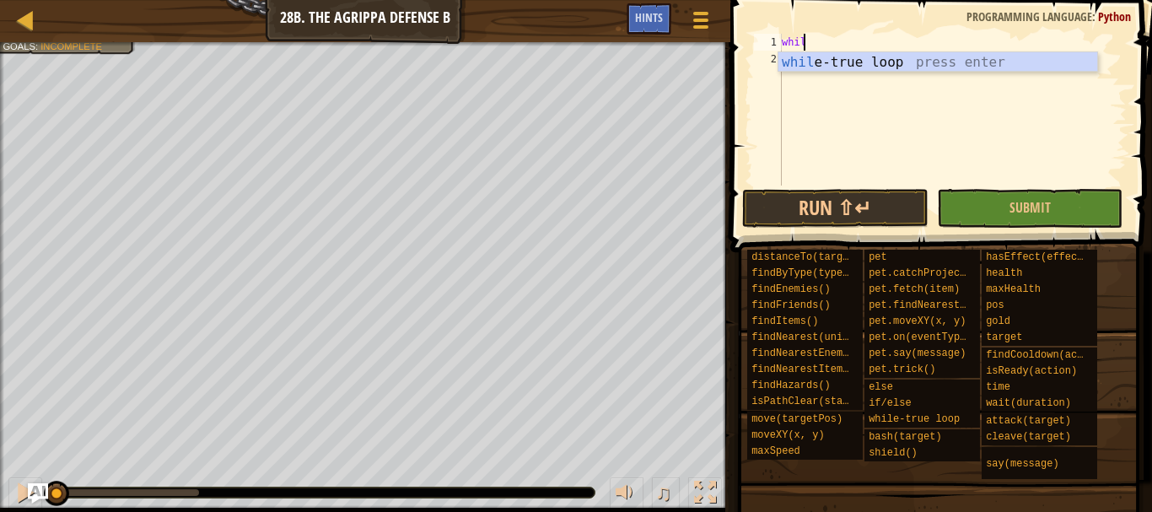
type textarea "w"
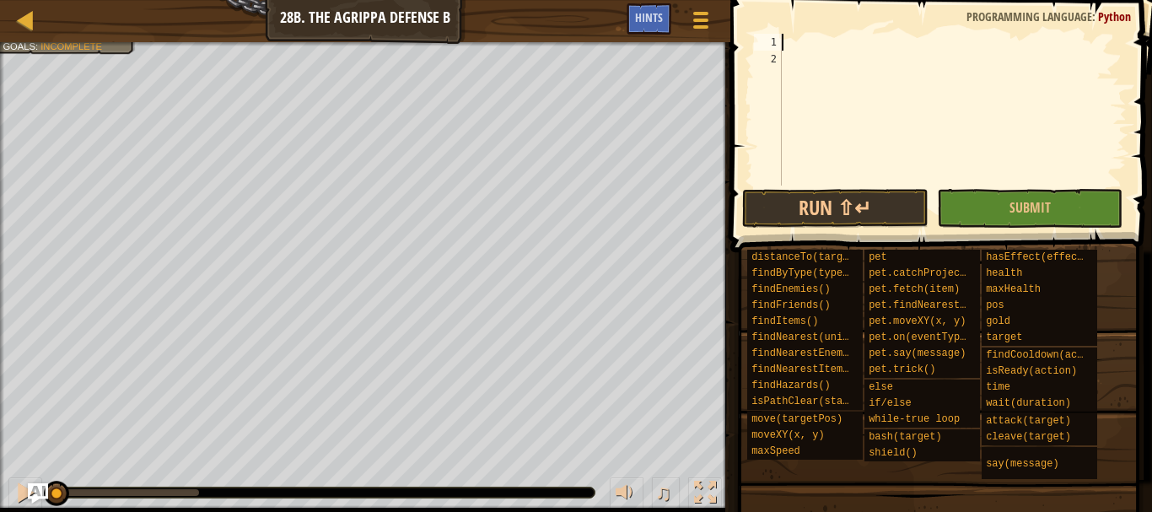
type textarea "hero.attack(enemy)"
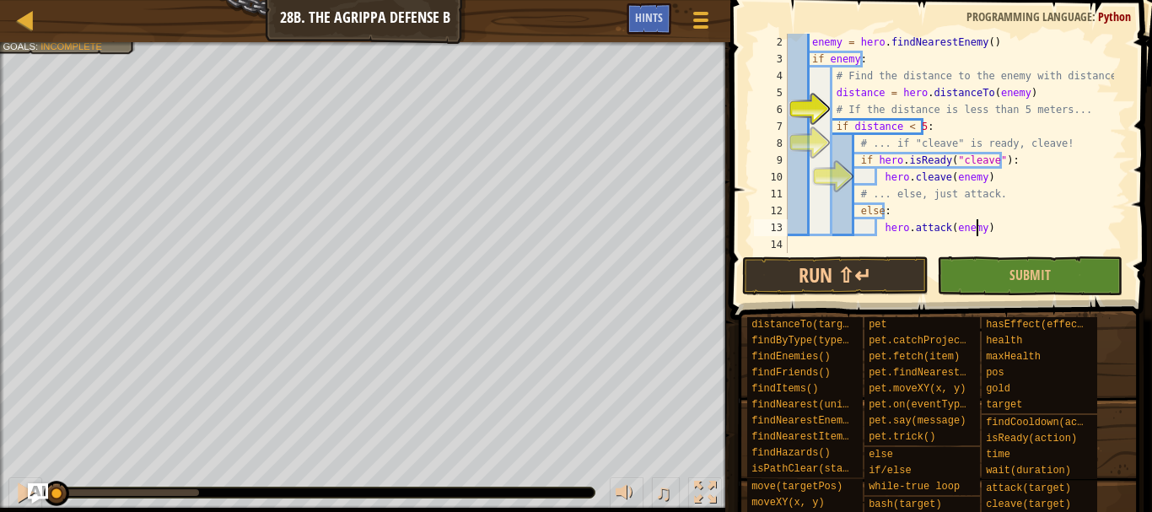
scroll to position [17, 0]
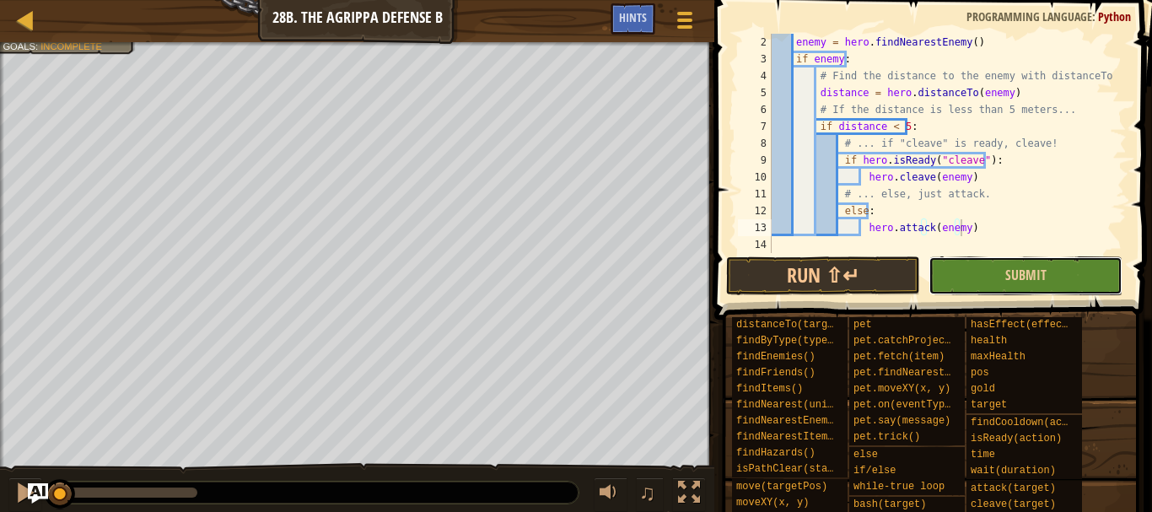
click at [993, 267] on button "Submit" at bounding box center [1026, 275] width 194 height 39
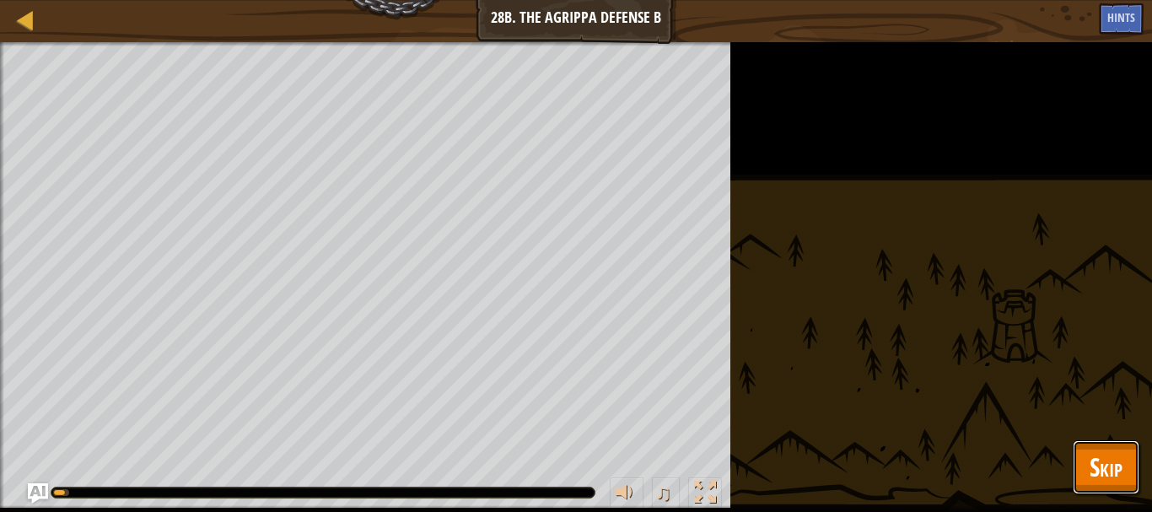
click at [1111, 455] on span "Skip" at bounding box center [1106, 467] width 33 height 35
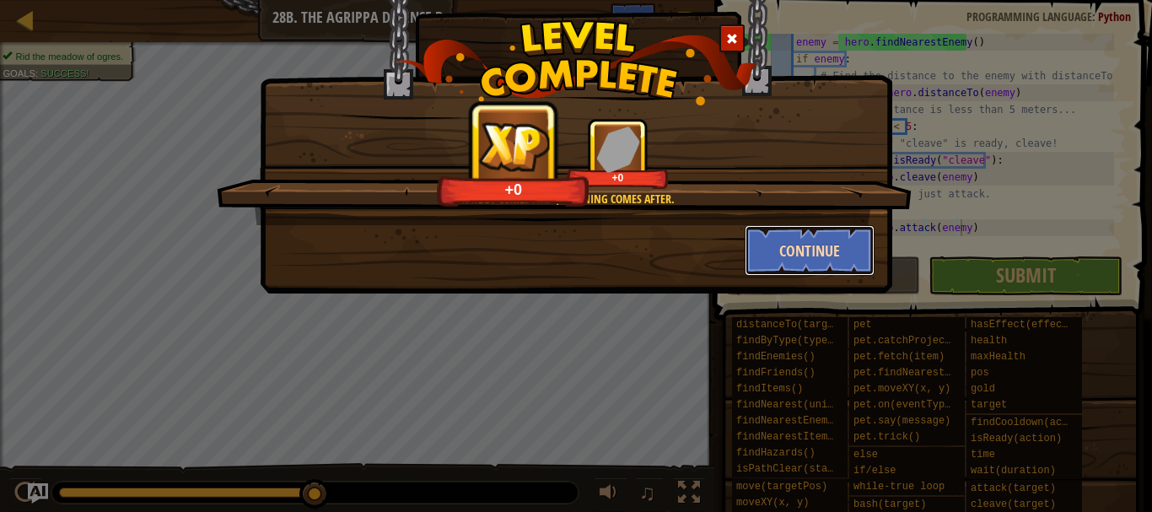
click at [836, 252] on button "Continue" at bounding box center [810, 250] width 131 height 51
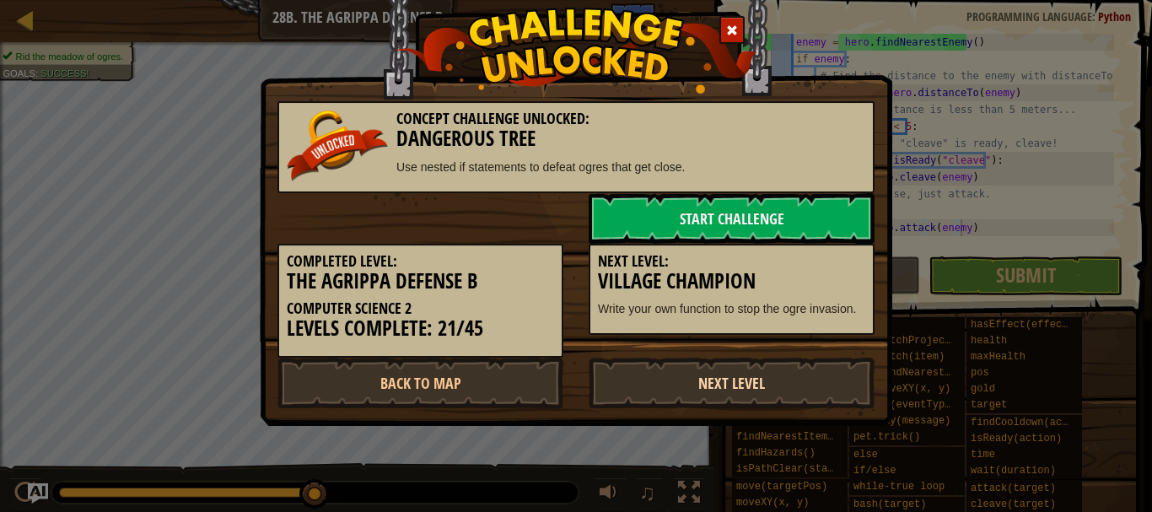
click at [711, 361] on link "Next Level" at bounding box center [732, 383] width 286 height 51
click at [718, 396] on link "Next Level" at bounding box center [732, 383] width 286 height 51
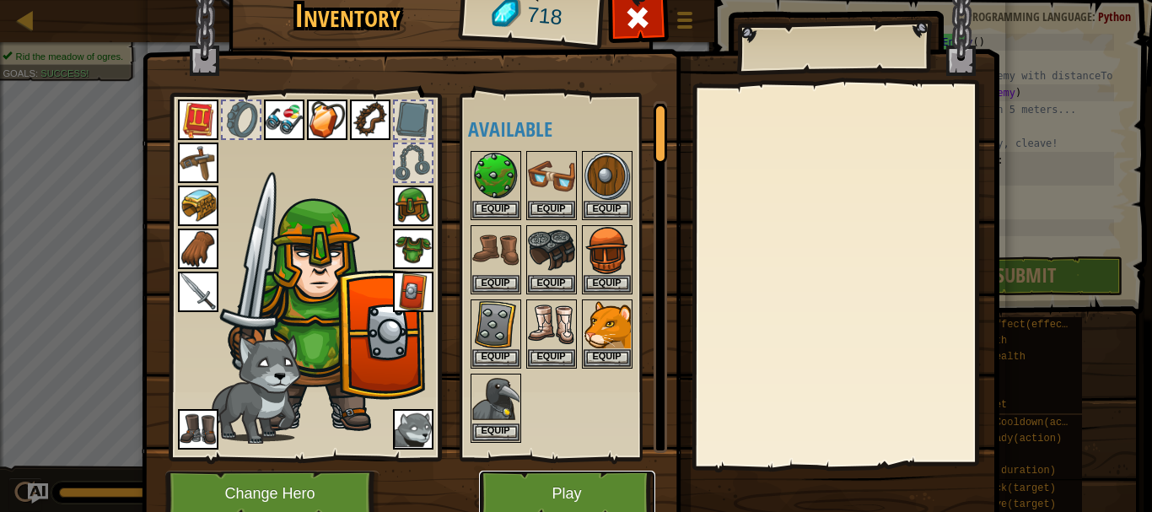
click at [559, 483] on button "Play" at bounding box center [567, 494] width 176 height 46
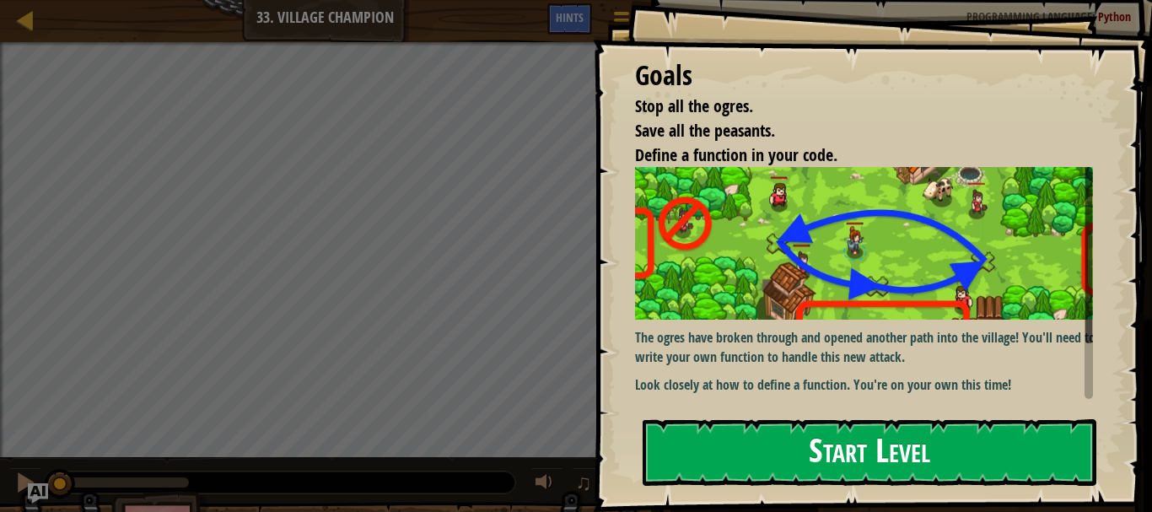
click at [667, 425] on button "Start Level" at bounding box center [870, 452] width 454 height 67
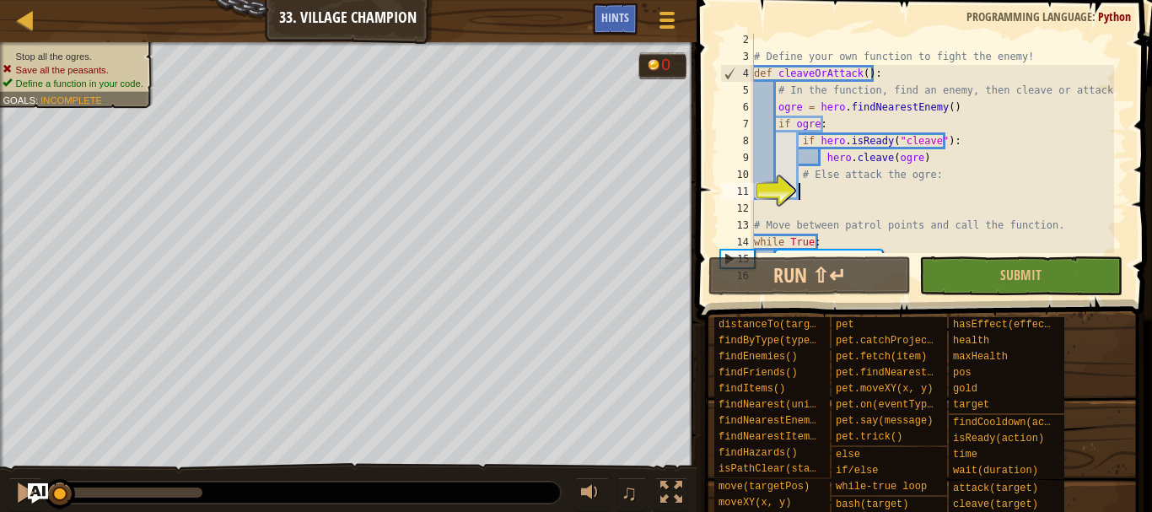
scroll to position [59, 0]
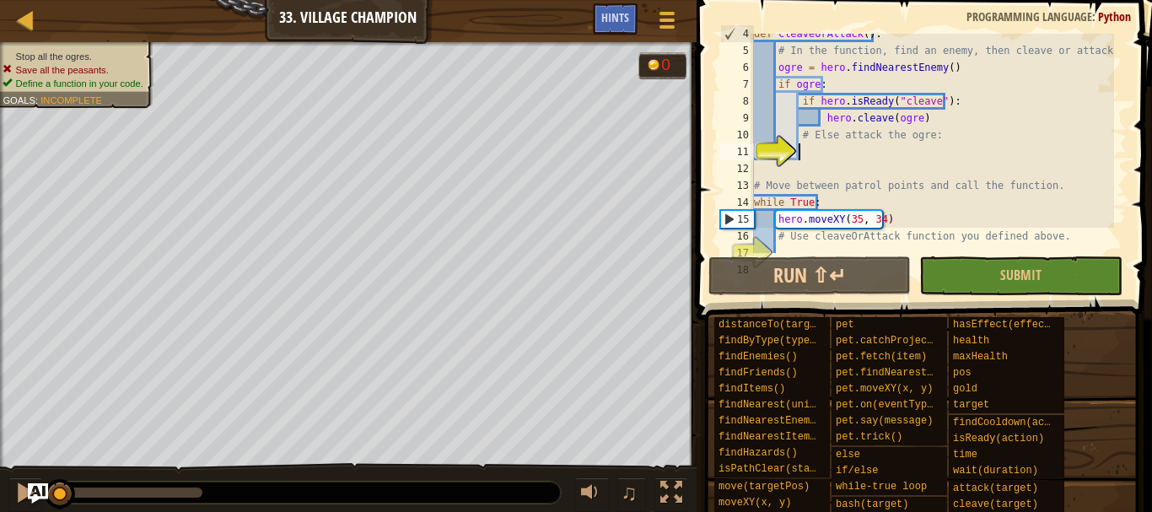
click at [1012, 143] on div "def cleaveOrAttack ( ) : # In the function, find an enemy, then cleave or attac…" at bounding box center [933, 151] width 364 height 253
type textarea "# Else attack the ogre:"
click at [811, 155] on div "def cleaveOrAttack ( ) : # In the function, find an enemy, then cleave or attac…" at bounding box center [933, 151] width 364 height 253
click at [974, 281] on button "Submit" at bounding box center [1020, 275] width 202 height 39
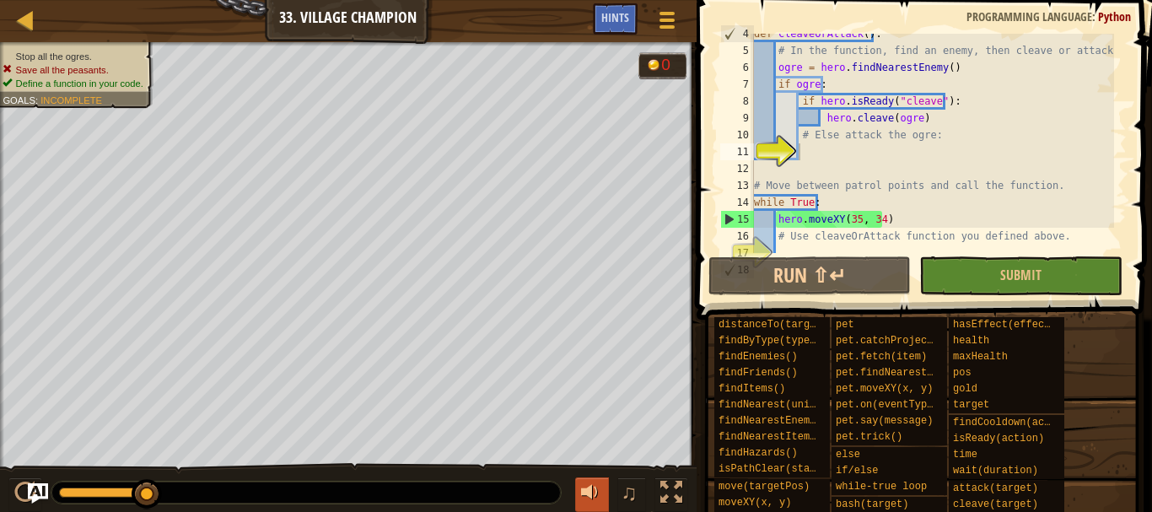
click at [594, 477] on button at bounding box center [592, 494] width 34 height 35
click at [583, 492] on div at bounding box center [592, 493] width 22 height 22
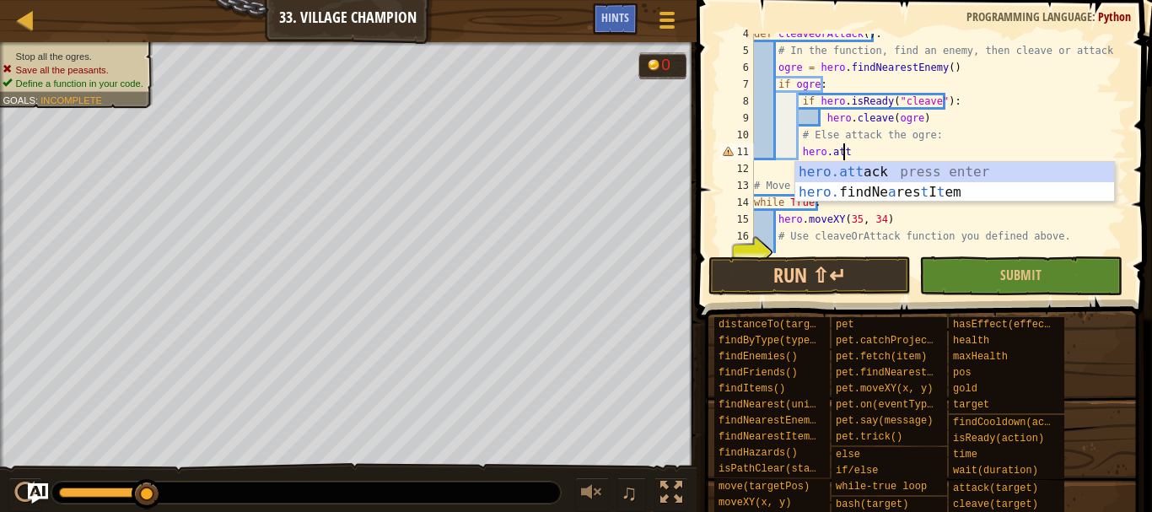
scroll to position [8, 6]
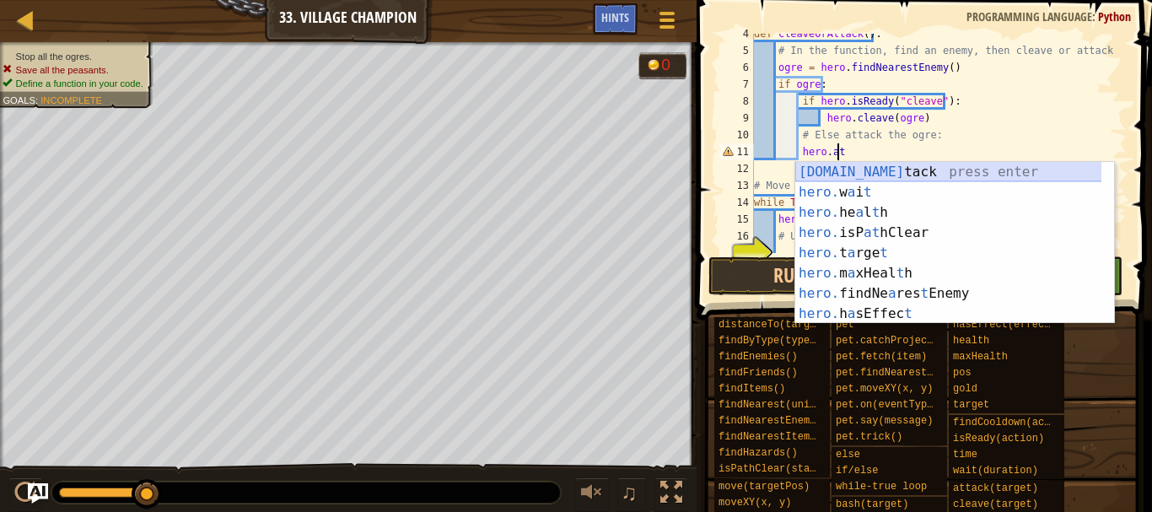
click at [860, 168] on div "[DOMAIN_NAME] tack press enter hero. w a i t press enter hero. he a l t h press…" at bounding box center [954, 263] width 319 height 202
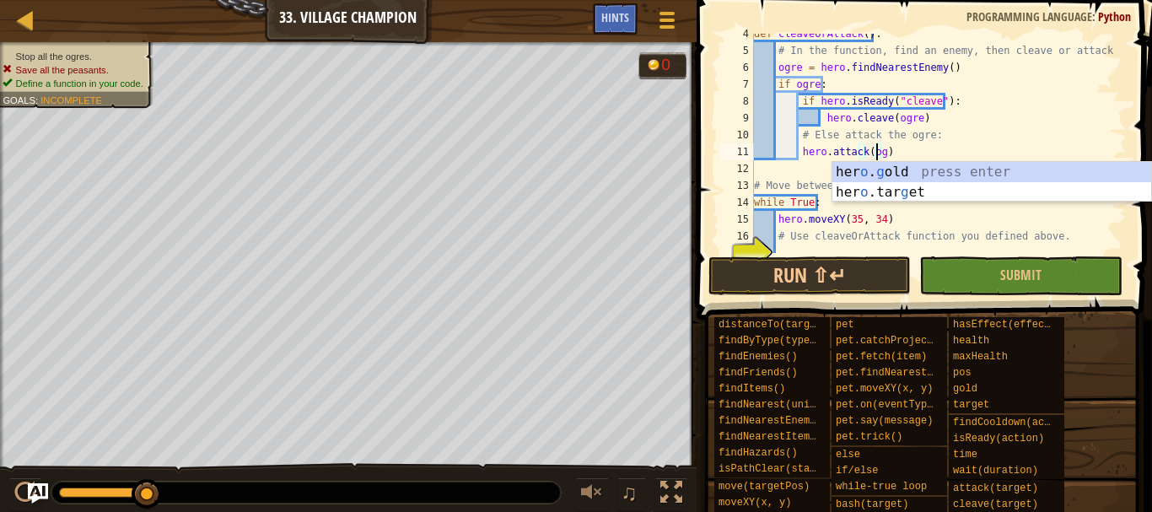
scroll to position [8, 10]
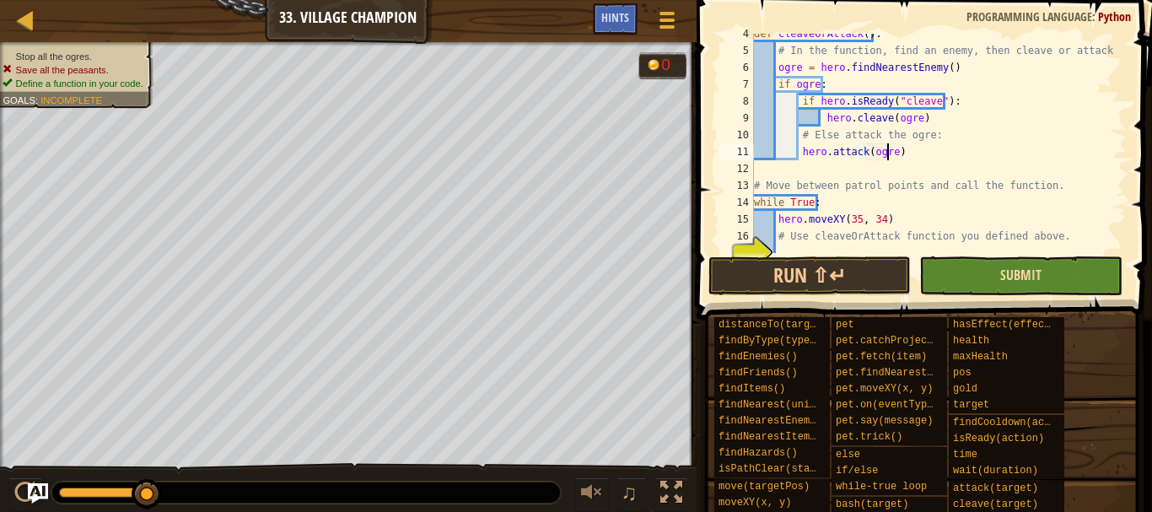
type textarea "hero.attack(ogre)"
click at [1037, 275] on span "Submit" at bounding box center [1020, 275] width 41 height 19
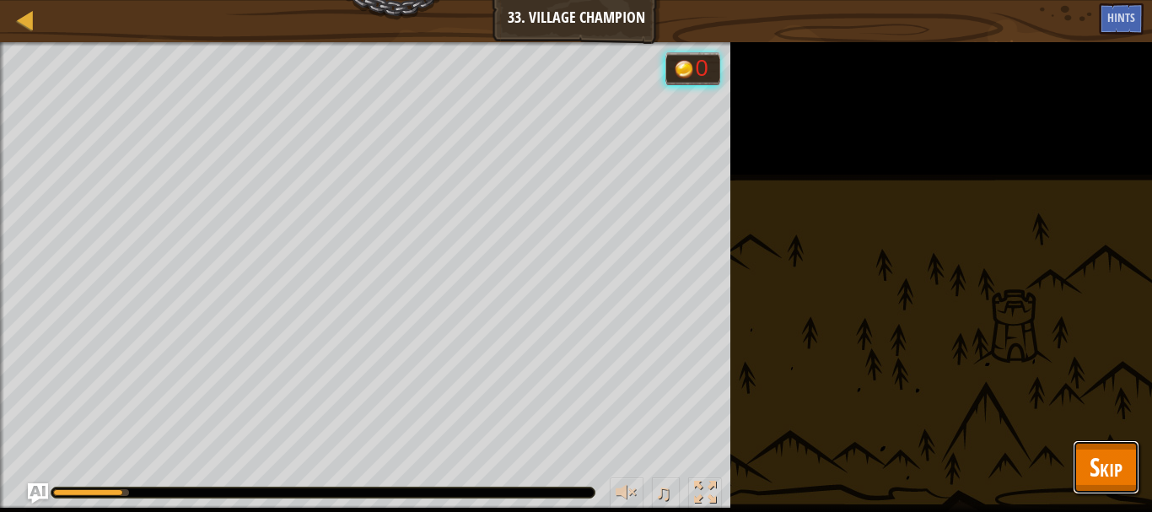
click at [1102, 489] on button "Skip" at bounding box center [1106, 467] width 67 height 54
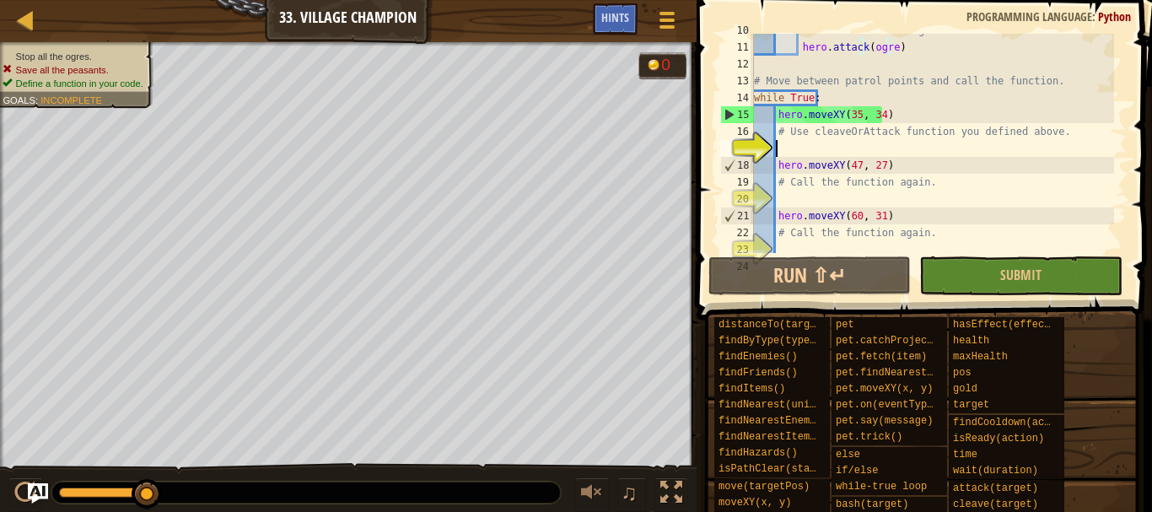
scroll to position [8, 1]
click at [805, 148] on div "# Else attack the ogre: hero . attack ( ogre ) # Move between patrol points and…" at bounding box center [933, 148] width 364 height 253
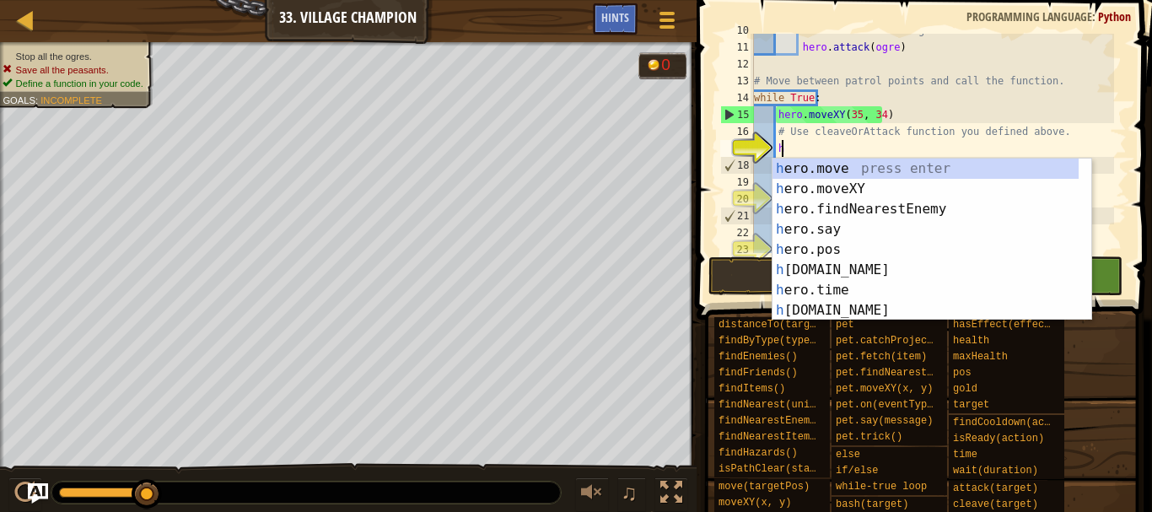
scroll to position [8, 2]
type textarea "her"
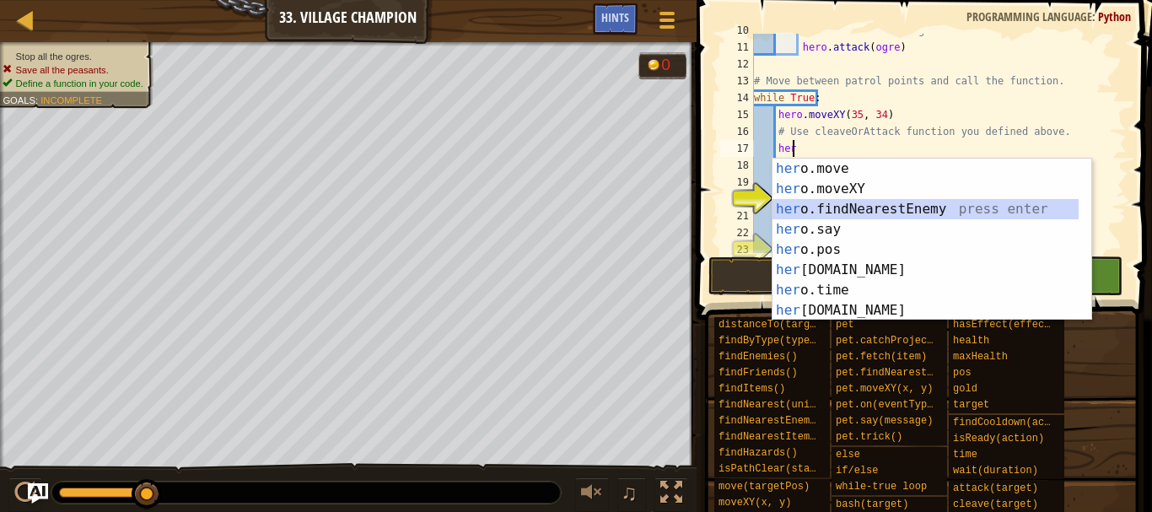
click at [804, 205] on div "her o.move press enter her o.moveXY press enter her o.findNearestEnemy press en…" at bounding box center [926, 260] width 306 height 202
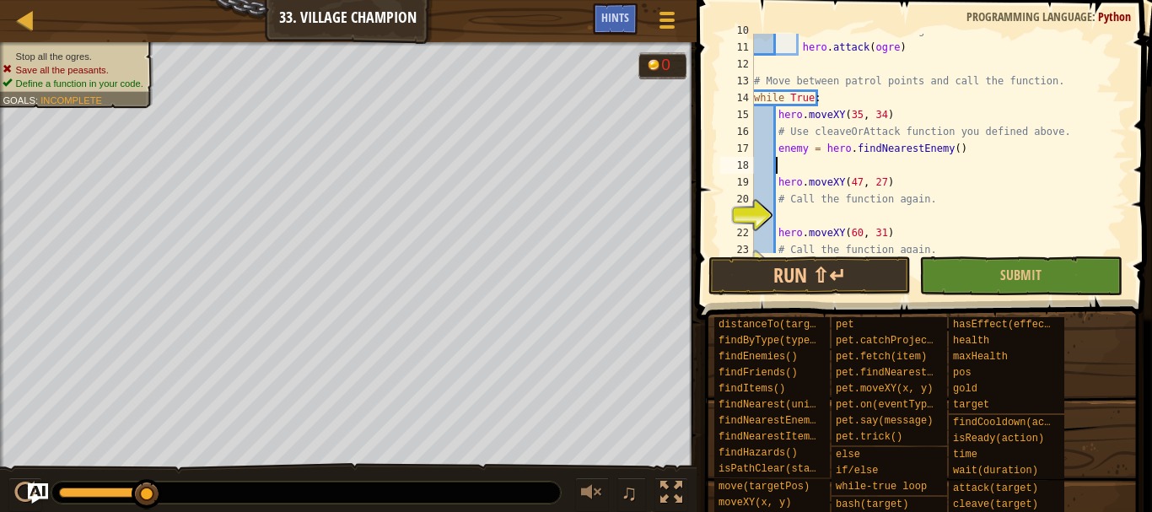
click at [949, 146] on div "# Else attack the ogre: hero . attack ( ogre ) # Move between patrol points and…" at bounding box center [933, 148] width 364 height 253
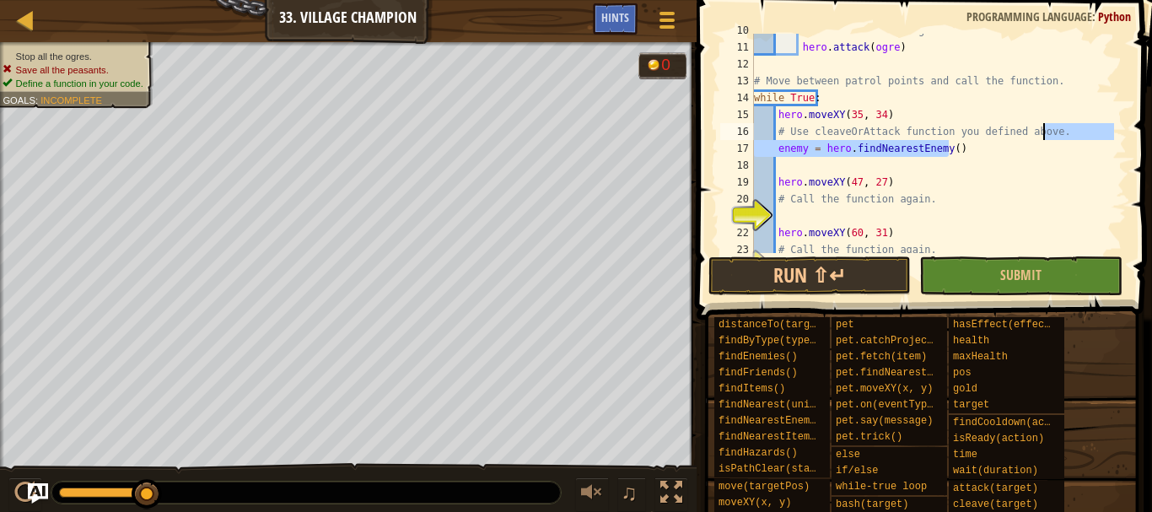
type textarea "enemy = hero.findNearestEnemy()"
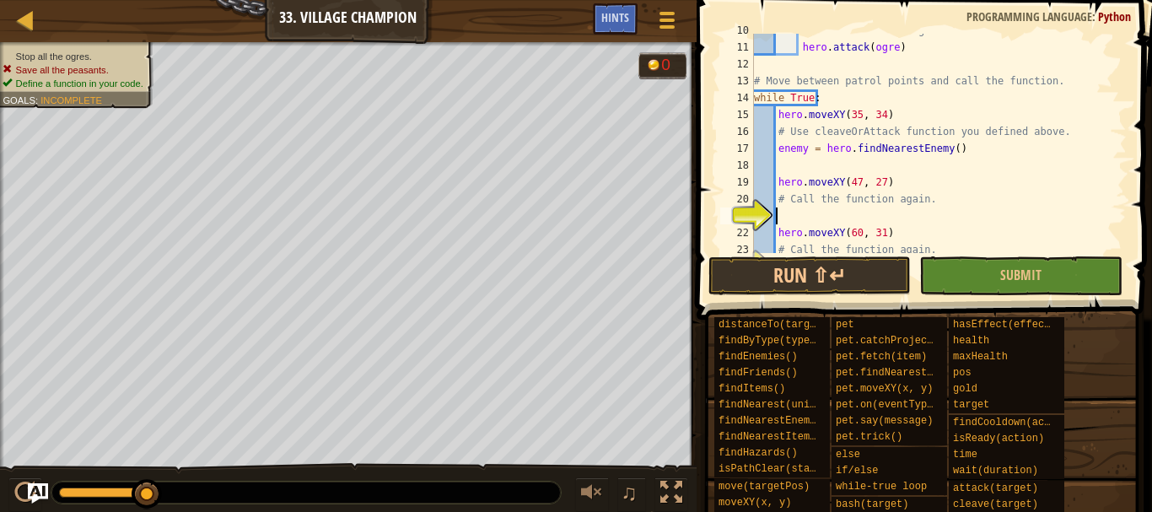
click at [788, 212] on div "# Else attack the ogre: hero . attack ( ogre ) # Move between patrol points and…" at bounding box center [933, 148] width 364 height 253
paste textarea "enemy = hero.findNearestEnemy()"
type textarea "enemy = hero.findNearestEnemy()"
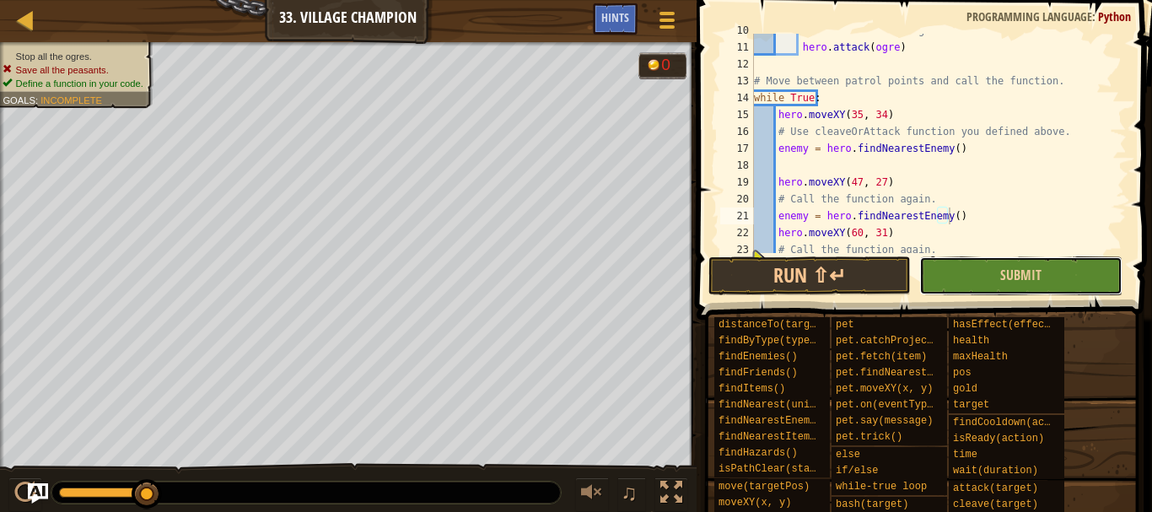
click at [974, 275] on button "Submit" at bounding box center [1020, 275] width 202 height 39
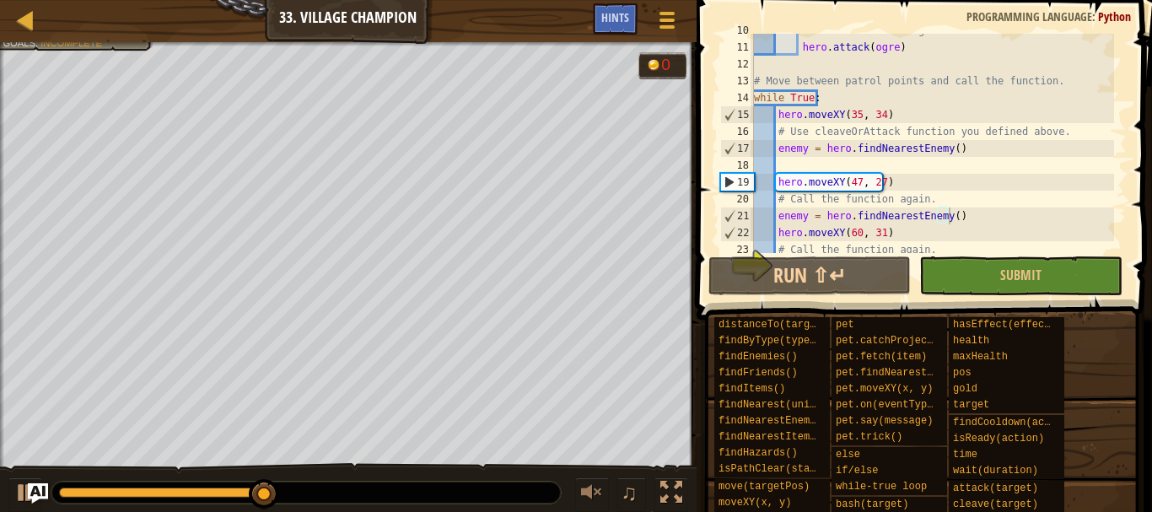
click at [1102, 477] on div "distanceTo(target) findByType(type, units) findEnemies() findFriends() findItem…" at bounding box center [927, 431] width 427 height 231
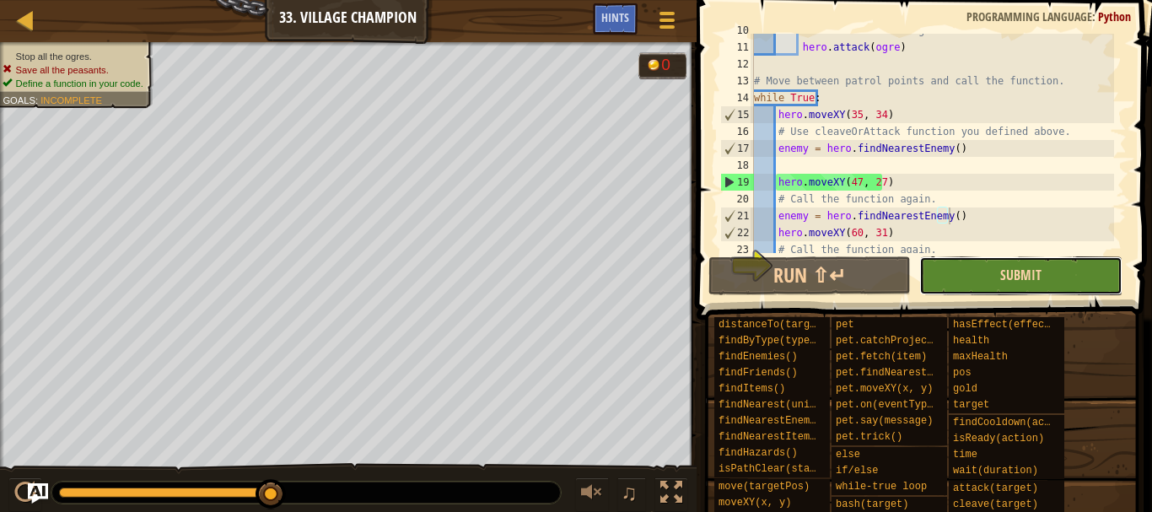
click at [1010, 282] on span "Submit" at bounding box center [1020, 275] width 41 height 19
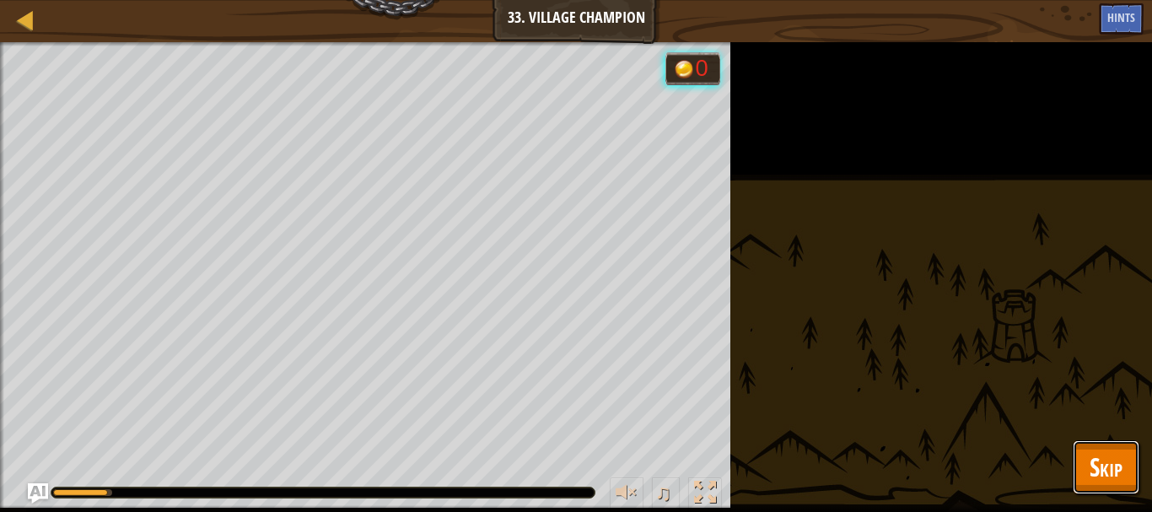
click at [1107, 474] on span "Skip" at bounding box center [1106, 467] width 33 height 35
